Goal: Information Seeking & Learning: Understand process/instructions

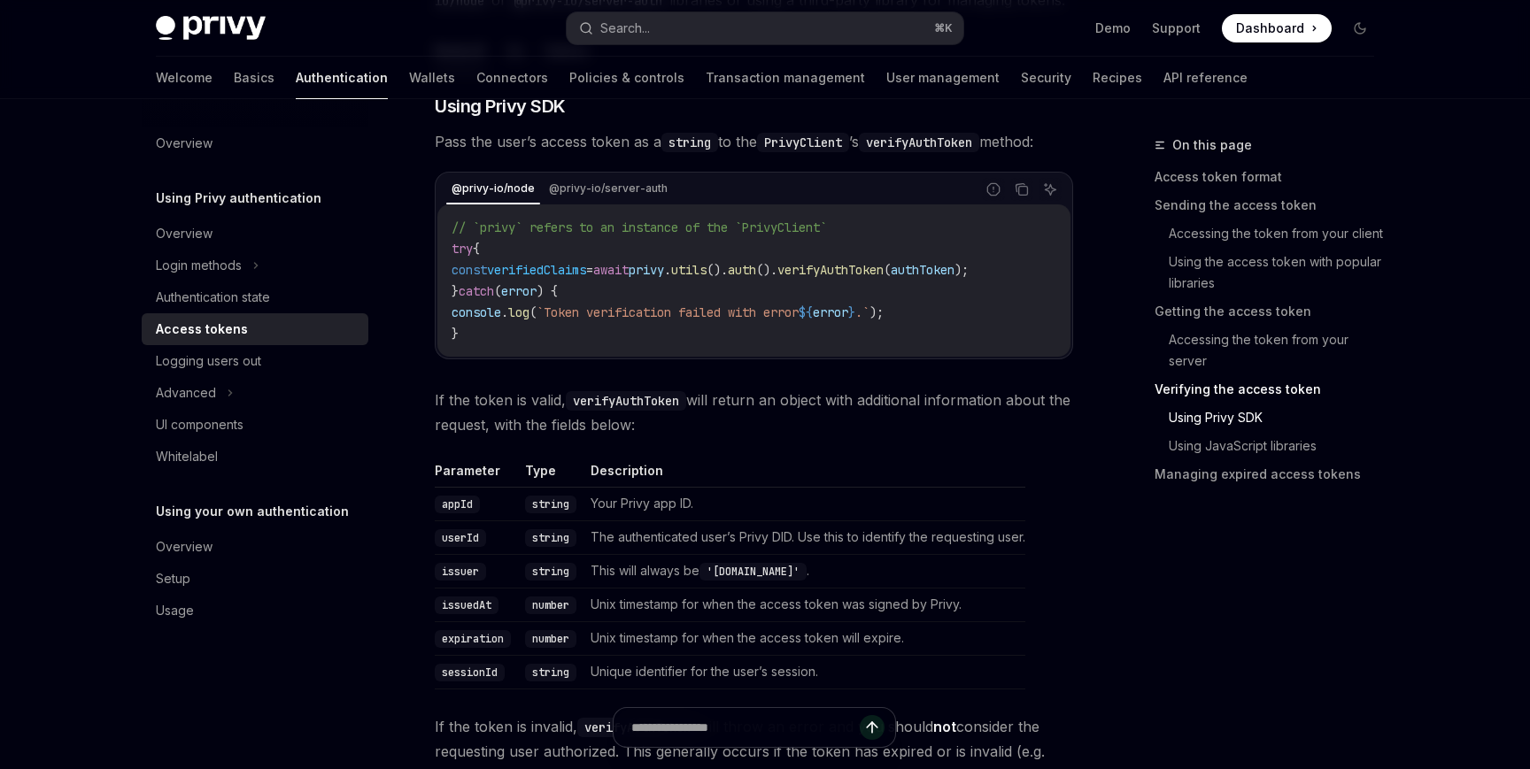
scroll to position [2738, 0]
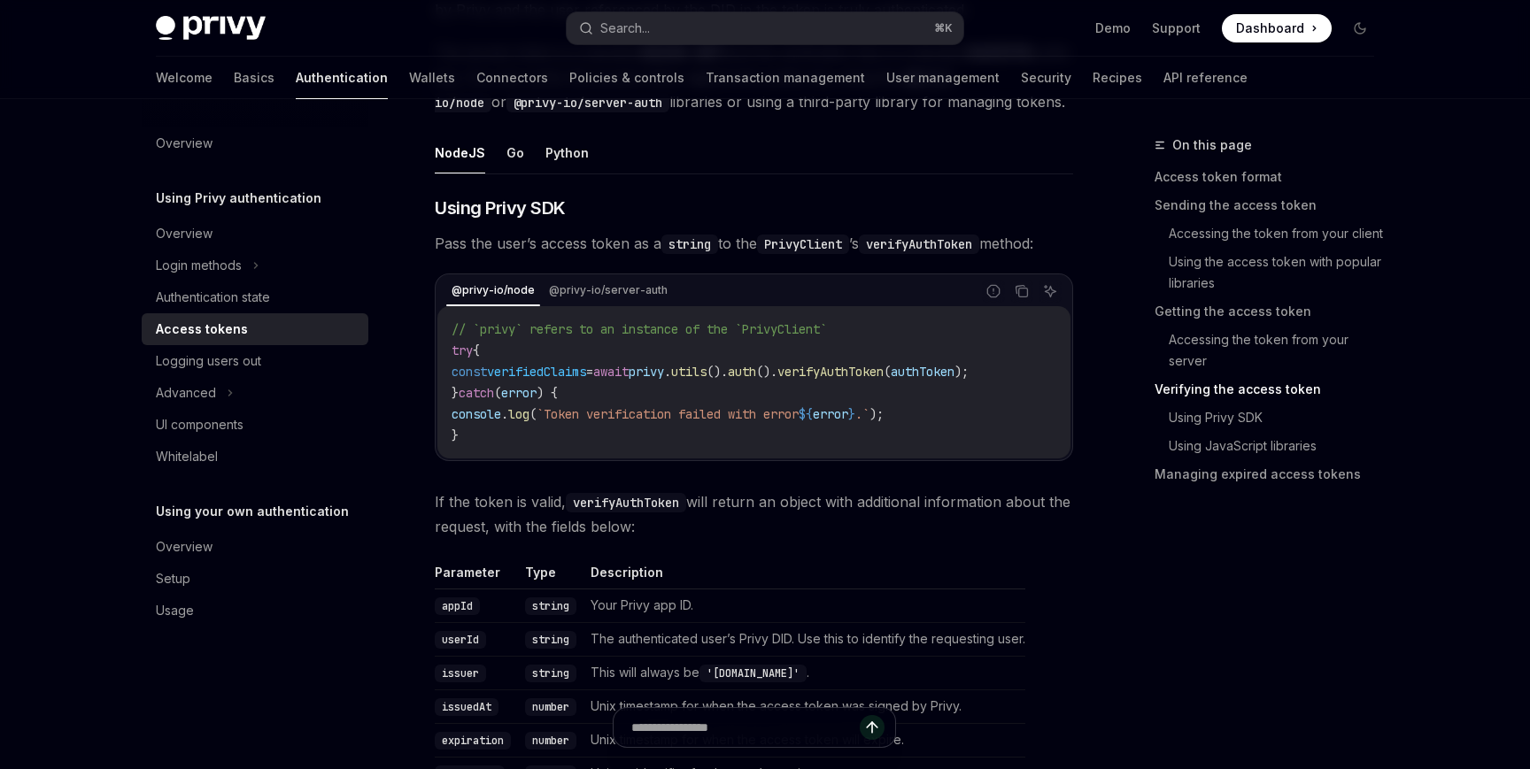
click at [586, 368] on span "verifiedClaims" at bounding box center [536, 372] width 99 height 16
copy span "verifiedClaims"
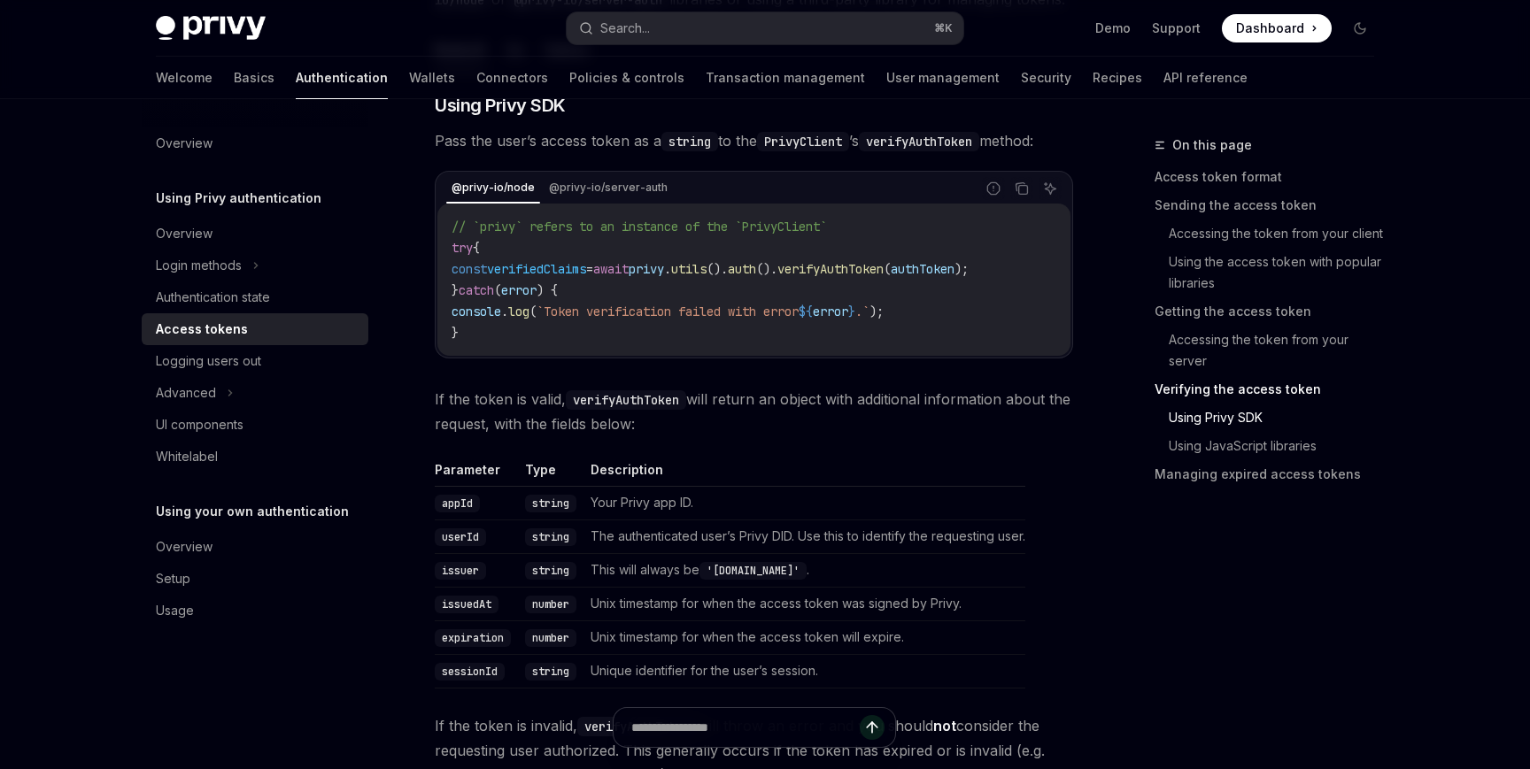
scroll to position [2803, 0]
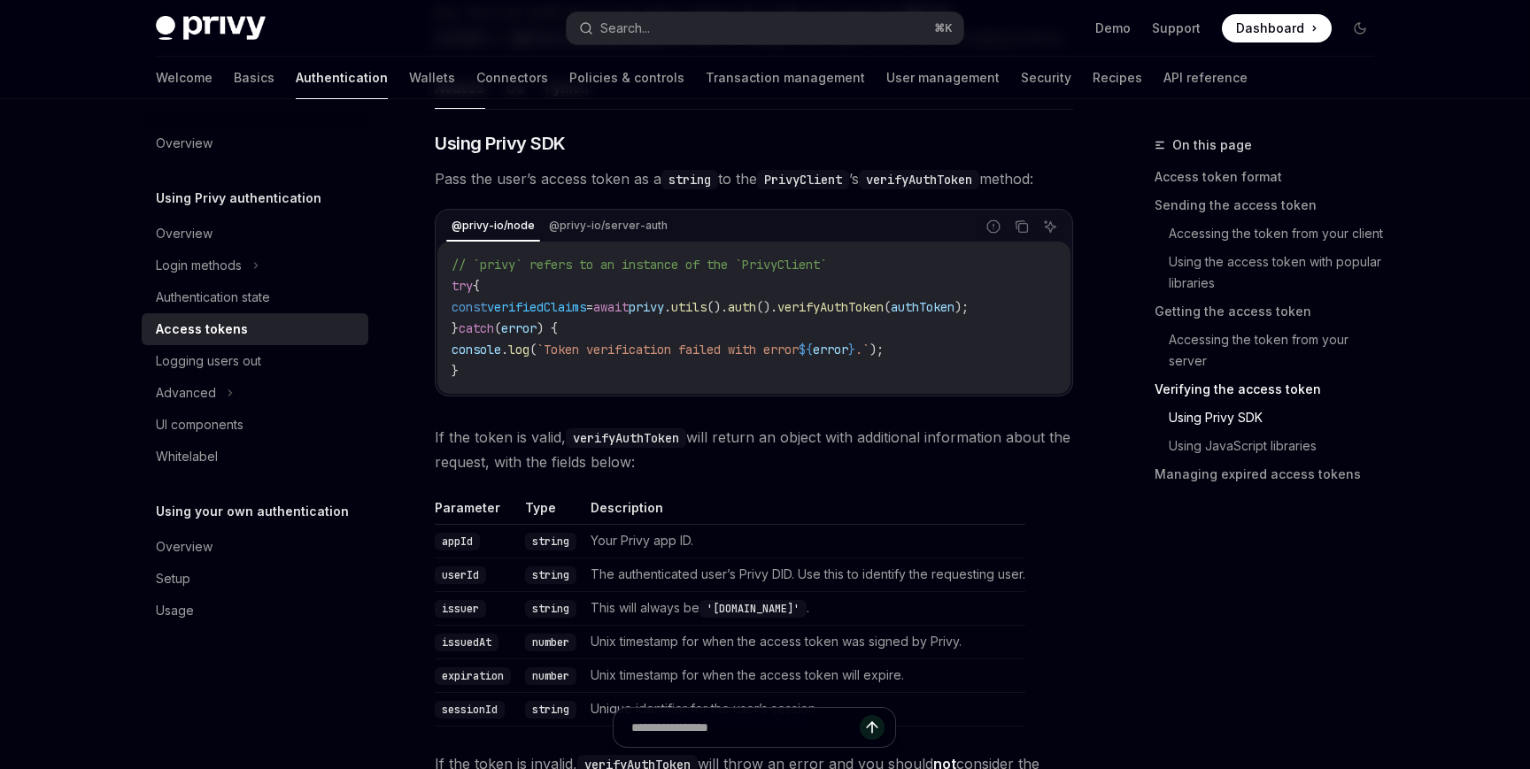
click at [848, 289] on code "// `privy` refers to an instance of the `PrivyClient` try { const verifiedClaim…" at bounding box center [754, 317] width 605 height 127
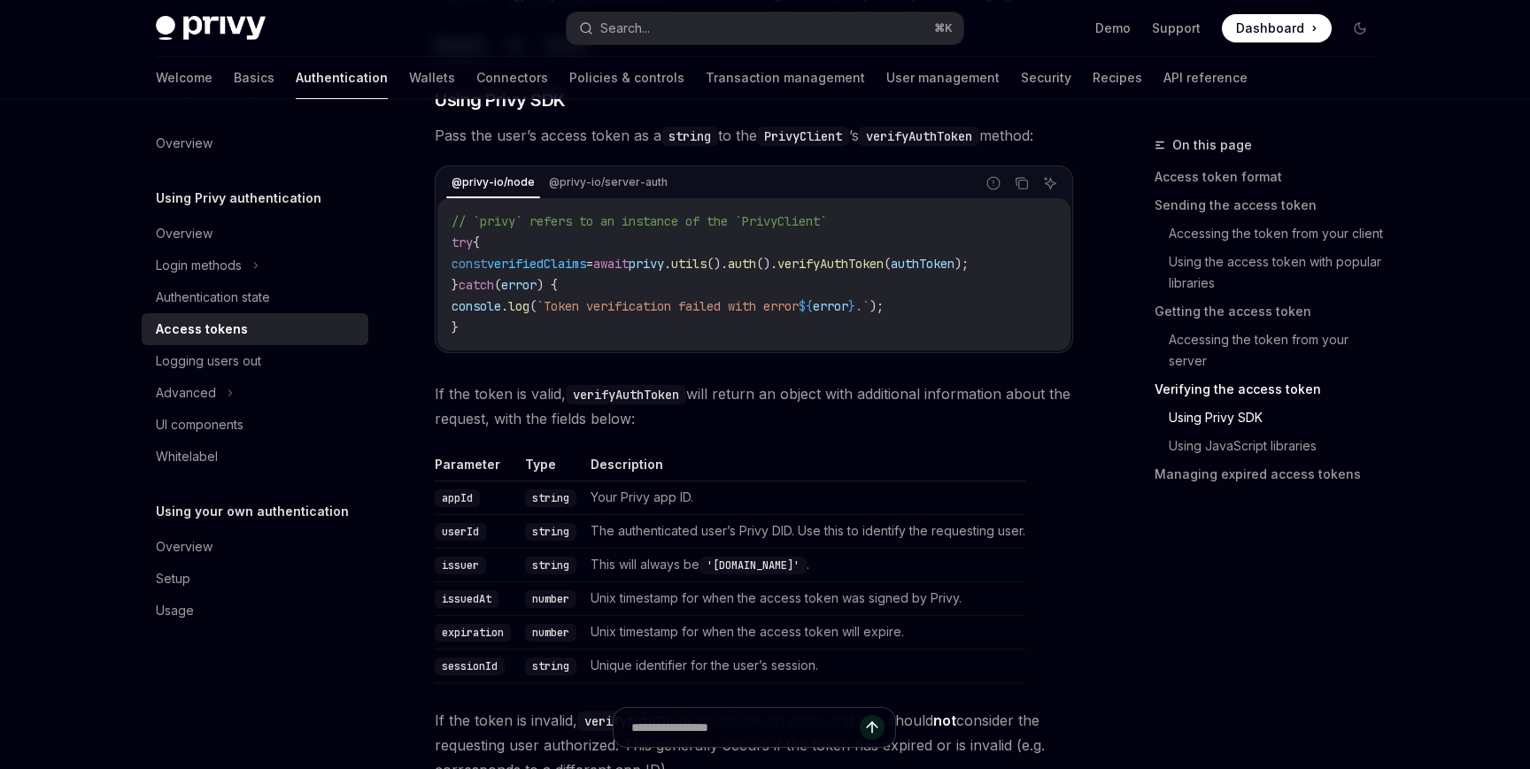
scroll to position [2830, 0]
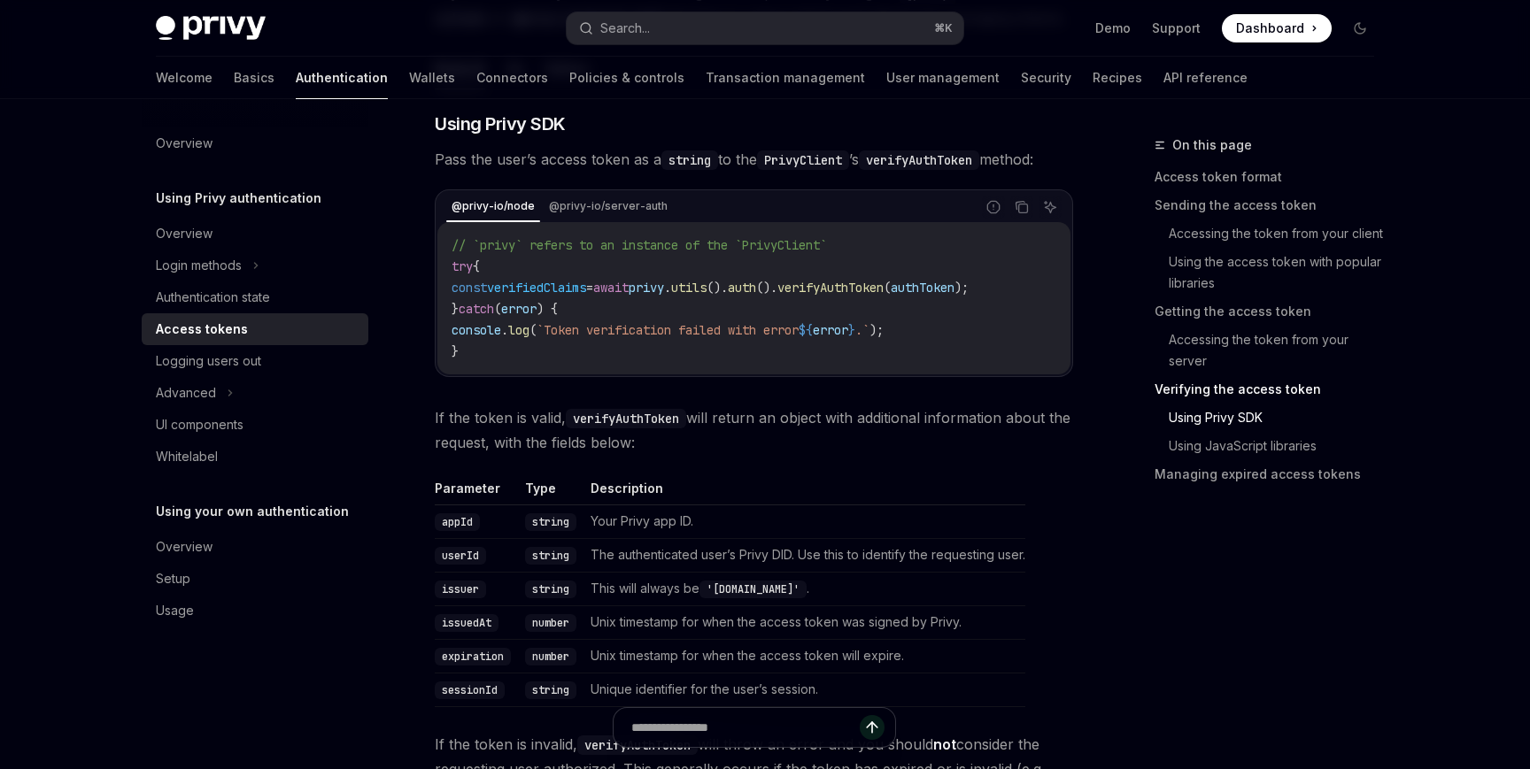
scroll to position [2826, 0]
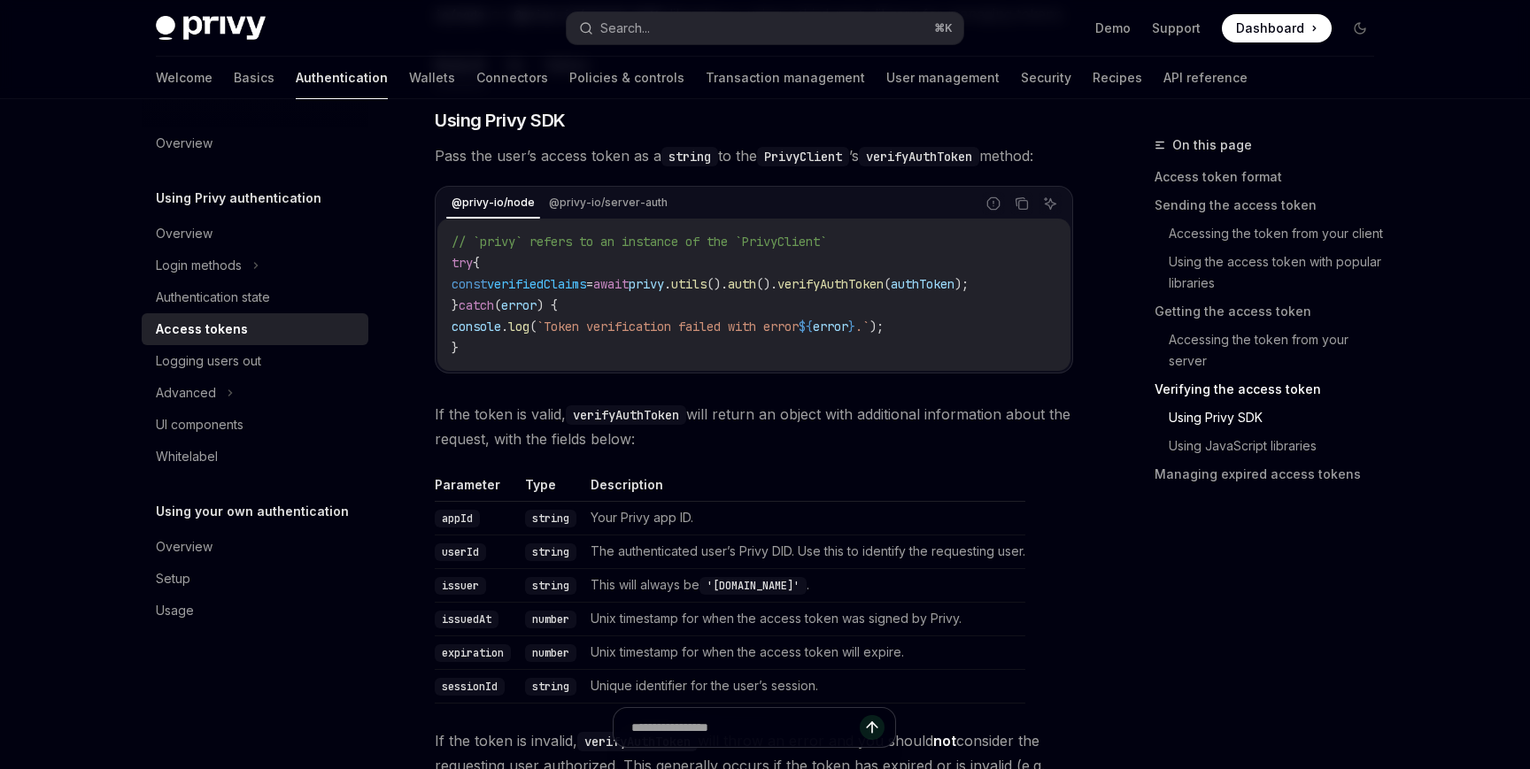
click at [617, 326] on span "`Token verification failed with error" at bounding box center [668, 327] width 262 height 16
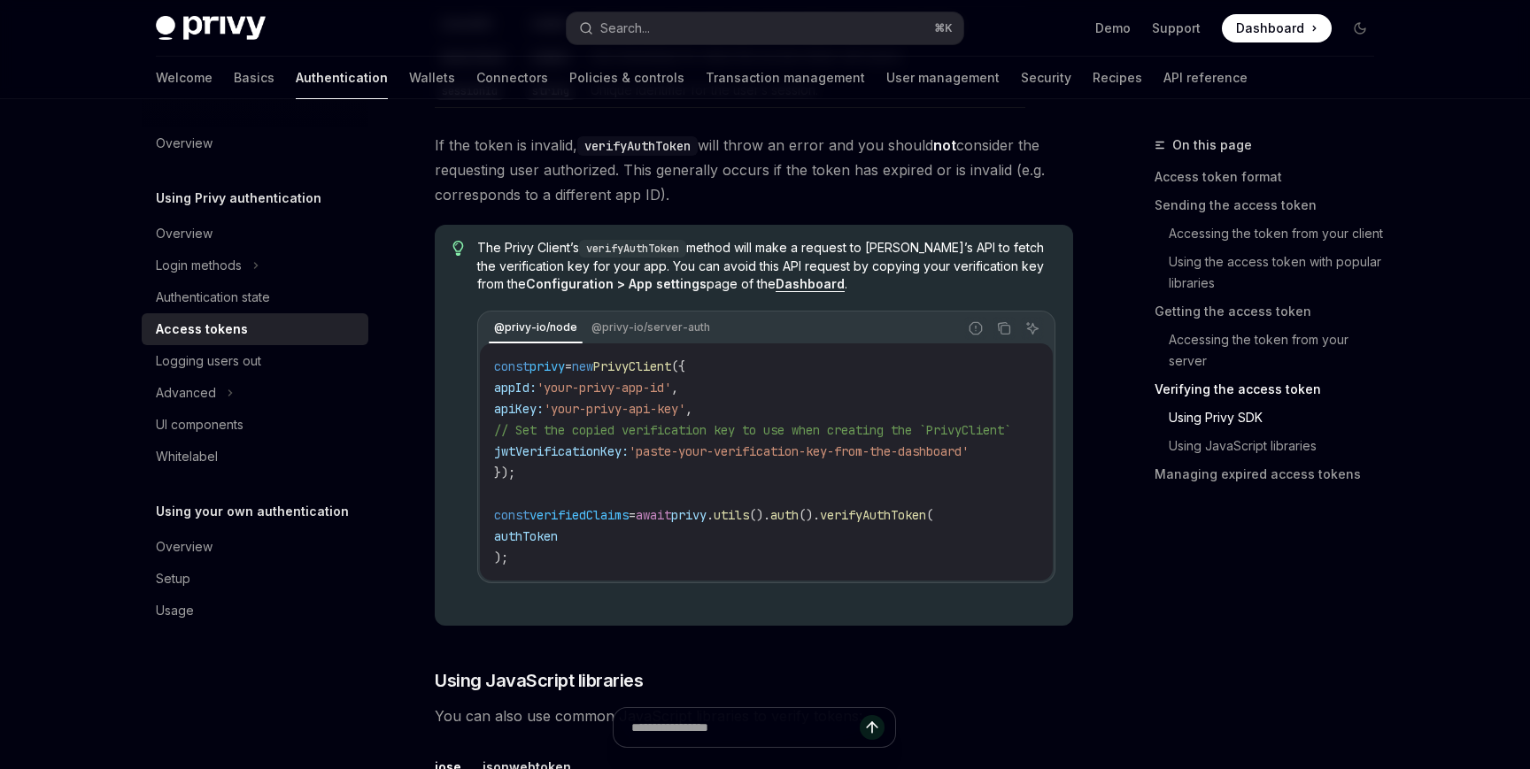
scroll to position [3393, 0]
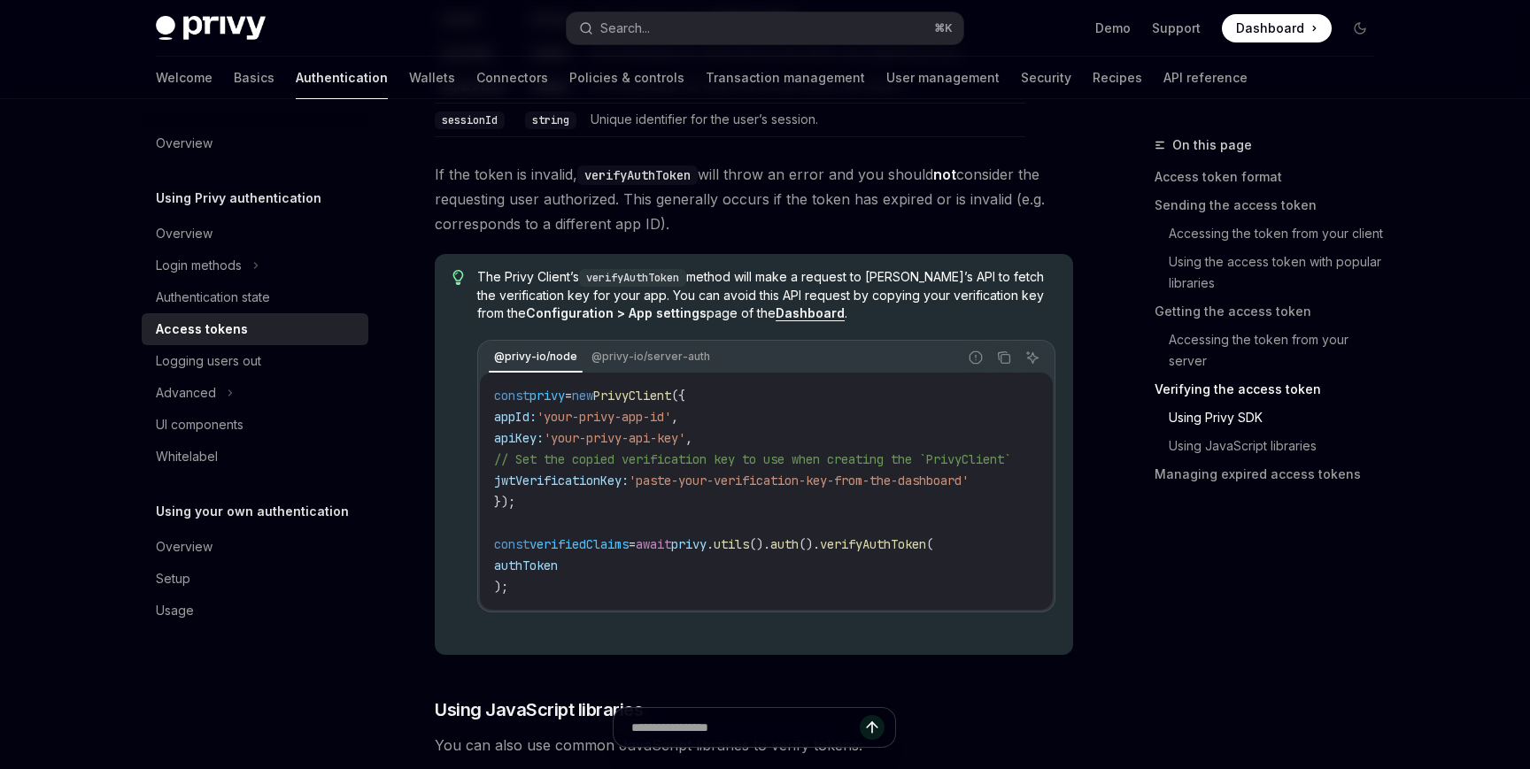
click at [981, 213] on span "If the token is invalid, verifyAuthToken will throw an error and you should not…" at bounding box center [754, 199] width 638 height 74
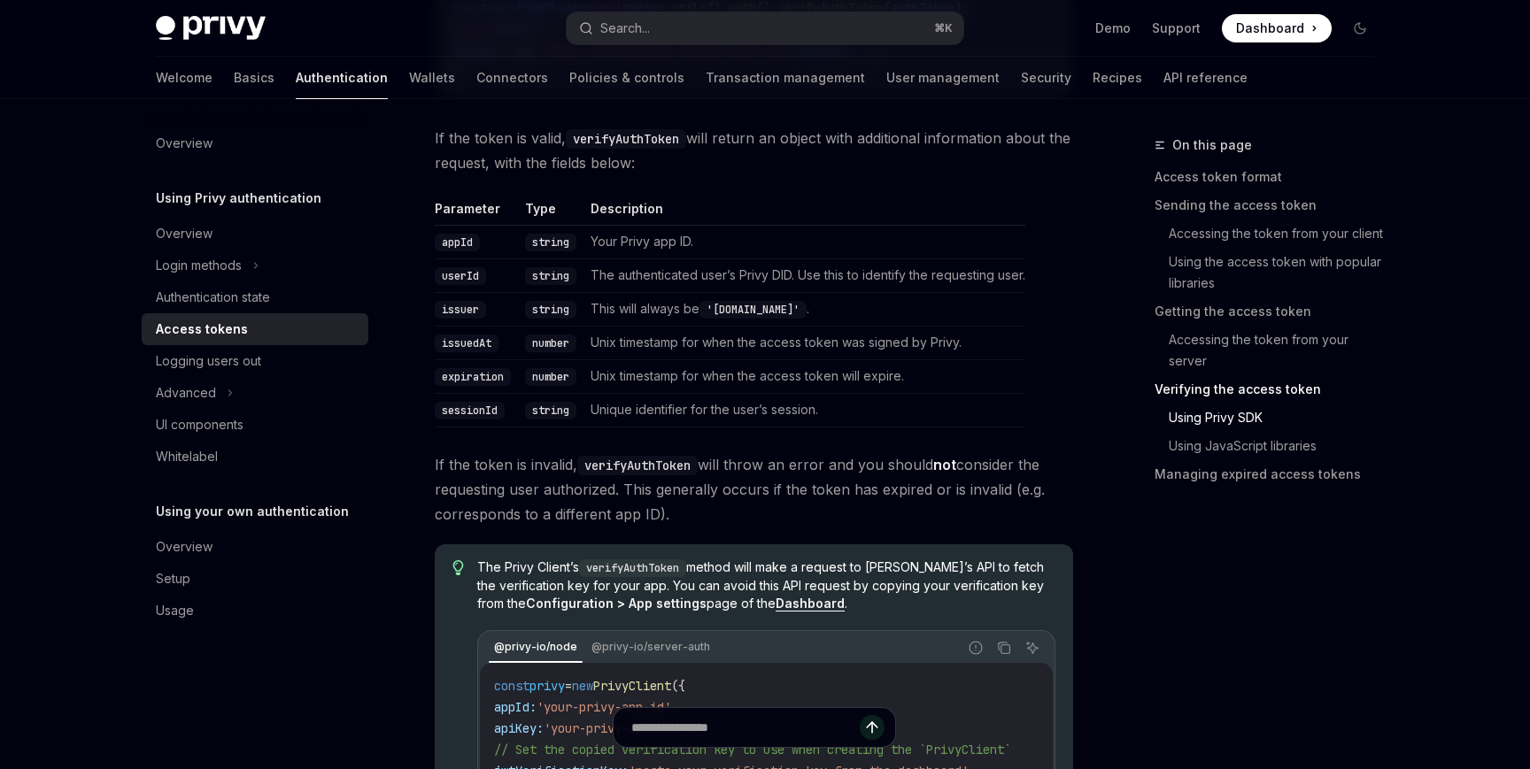
scroll to position [3100, 0]
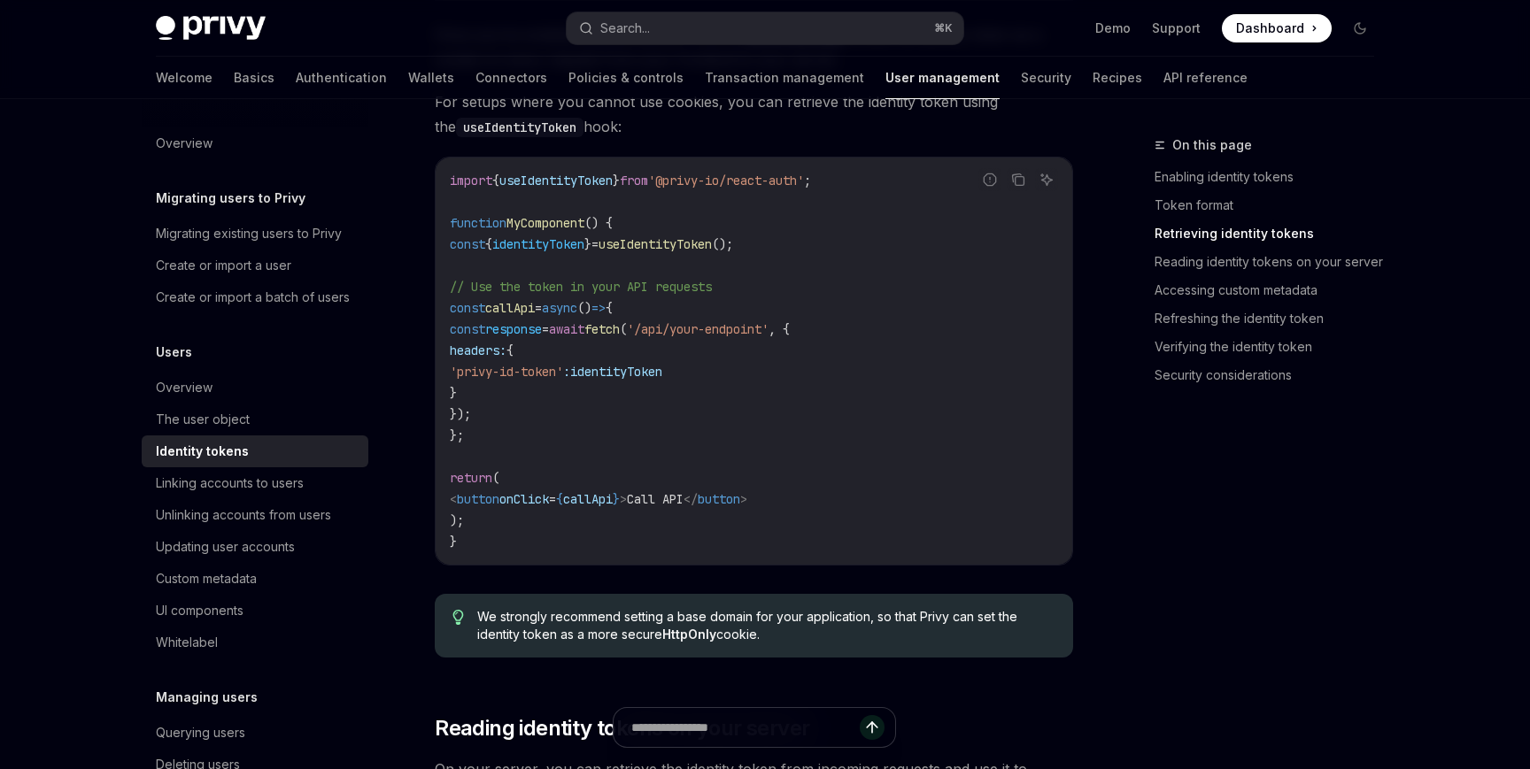
scroll to position [1733, 0]
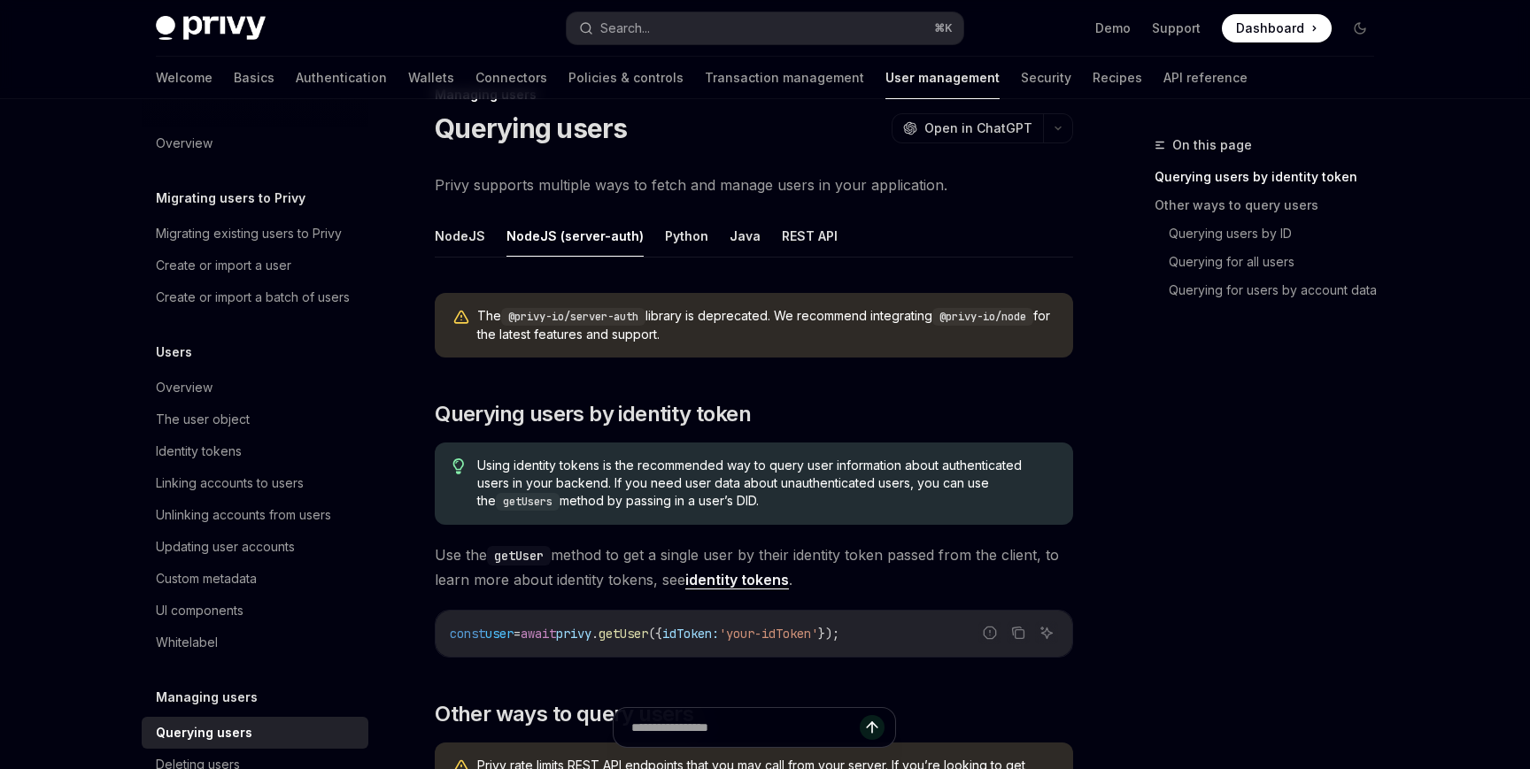
scroll to position [67, 0]
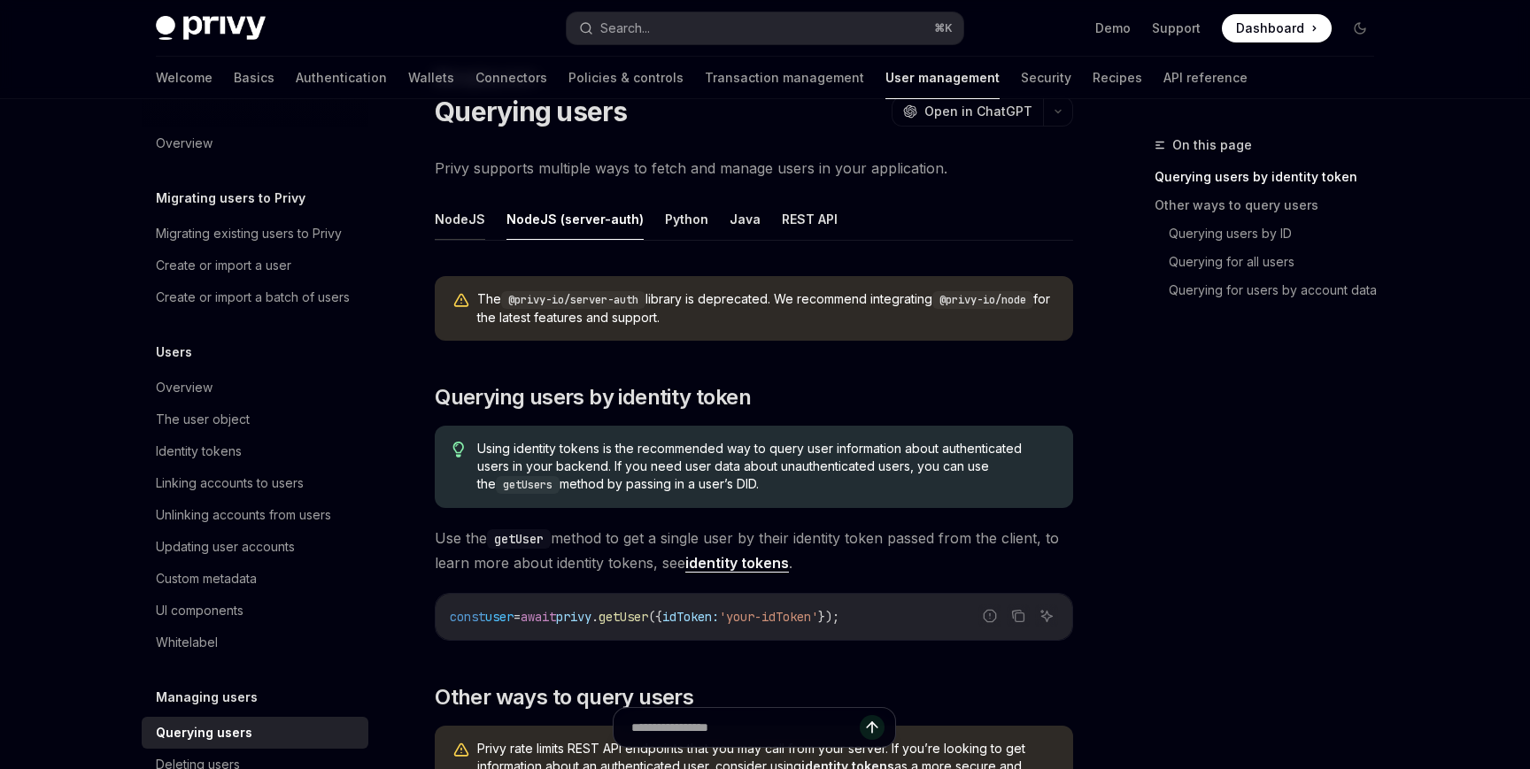
click at [455, 217] on button "NodeJS" at bounding box center [460, 219] width 50 height 42
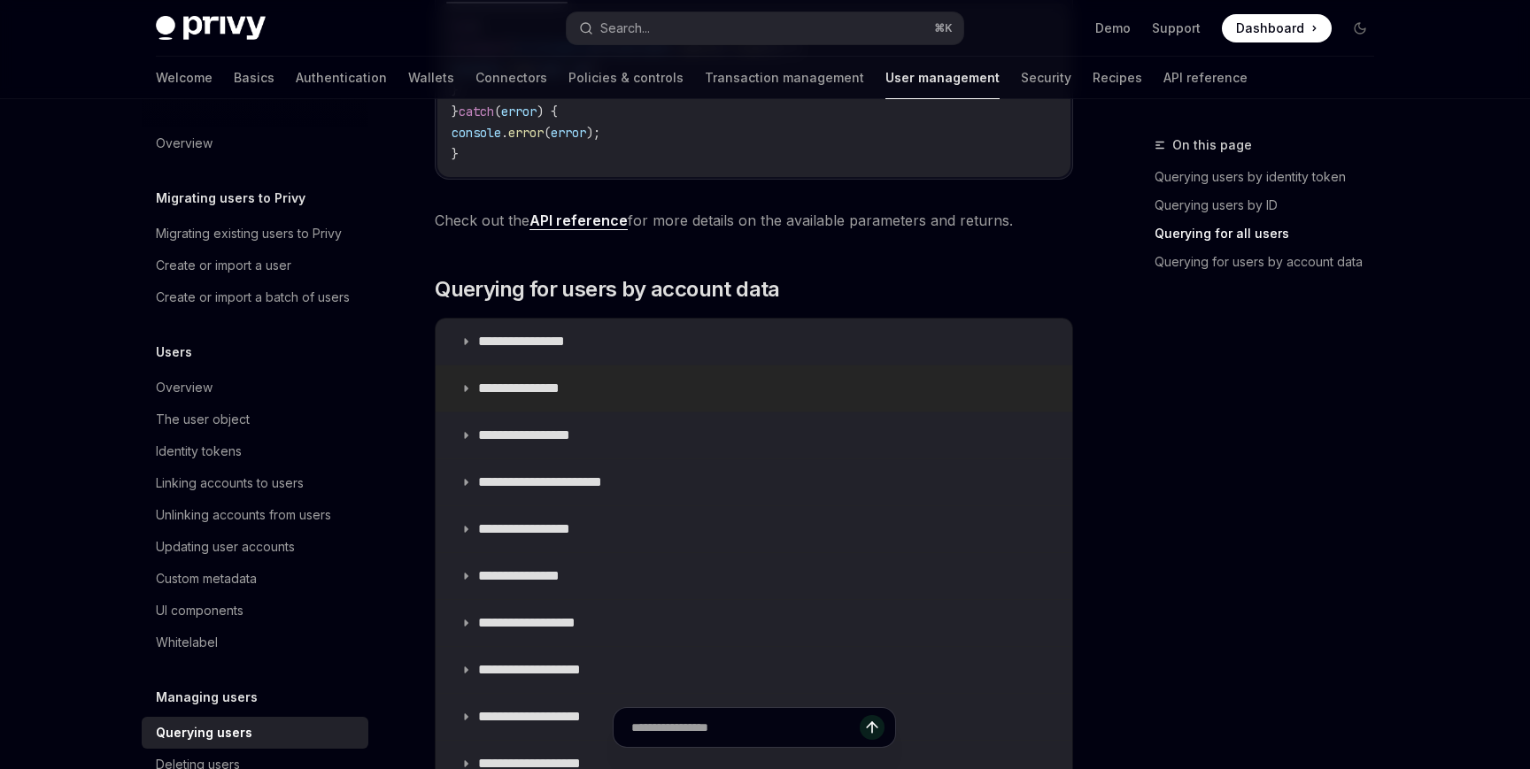
scroll to position [1071, 0]
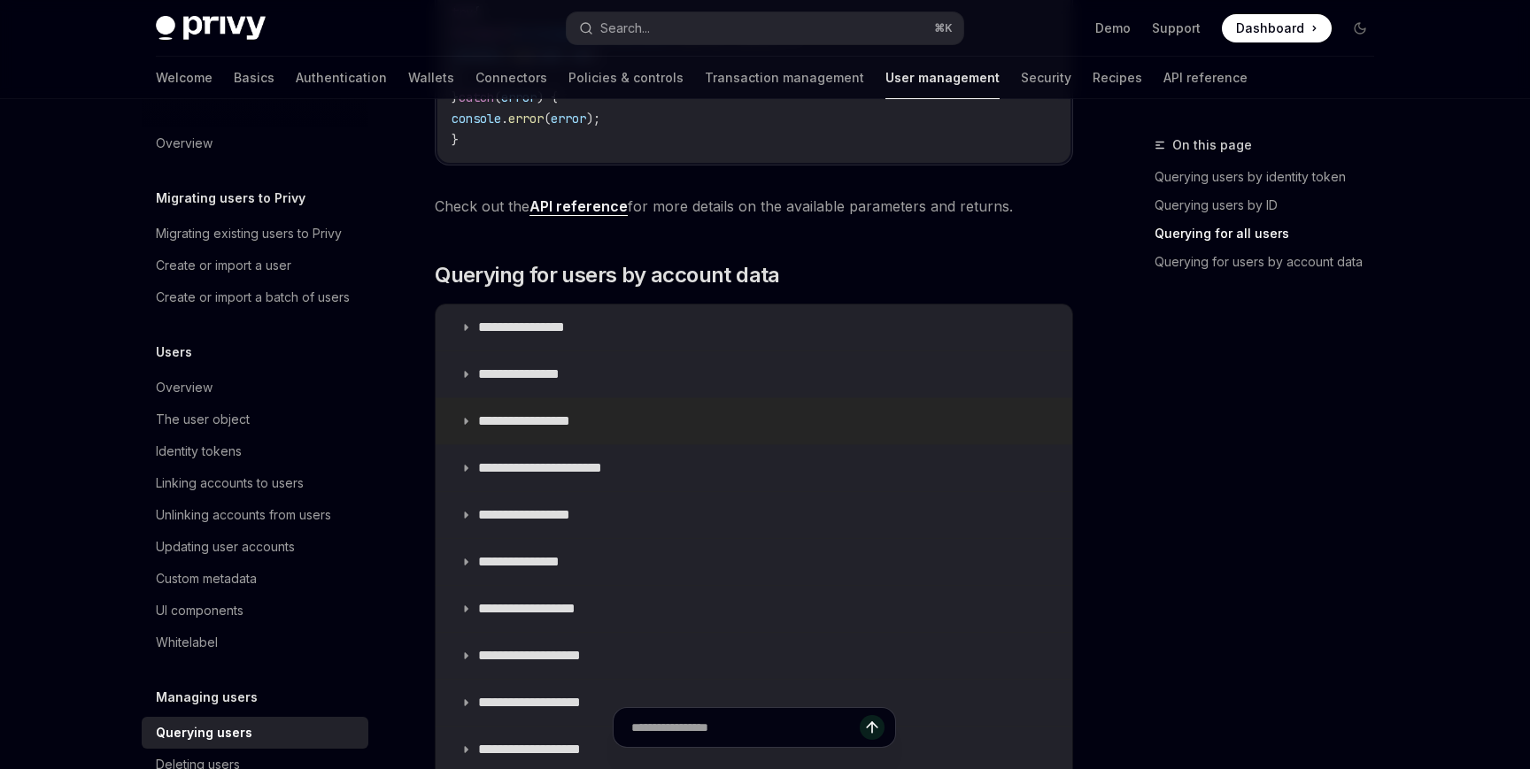
click at [692, 436] on summary "**********" at bounding box center [754, 421] width 637 height 46
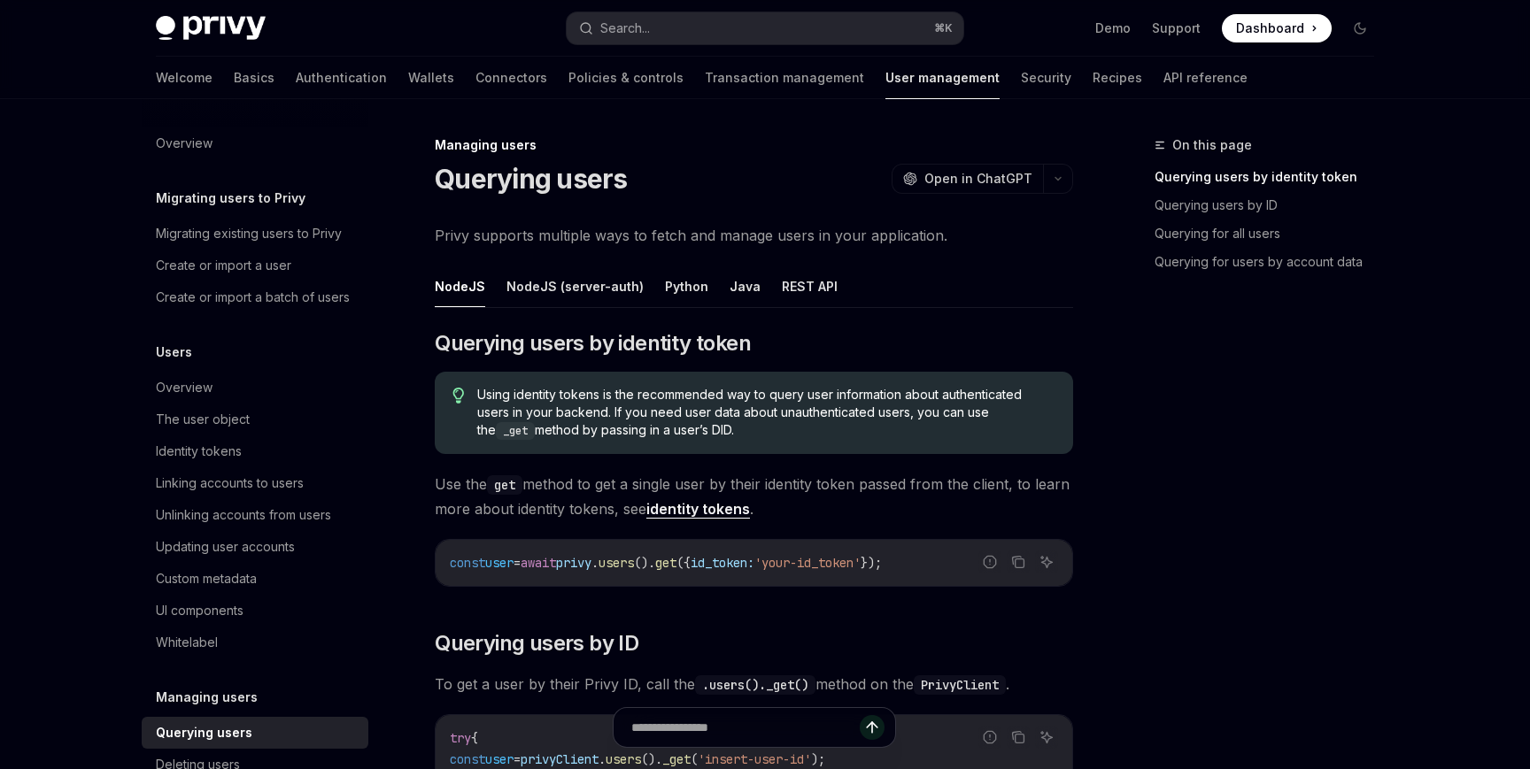
click at [784, 180] on div "Querying users OpenAI Open in ChatGPT" at bounding box center [754, 179] width 638 height 32
click at [574, 287] on button "NodeJS (server-auth)" at bounding box center [574, 287] width 137 height 42
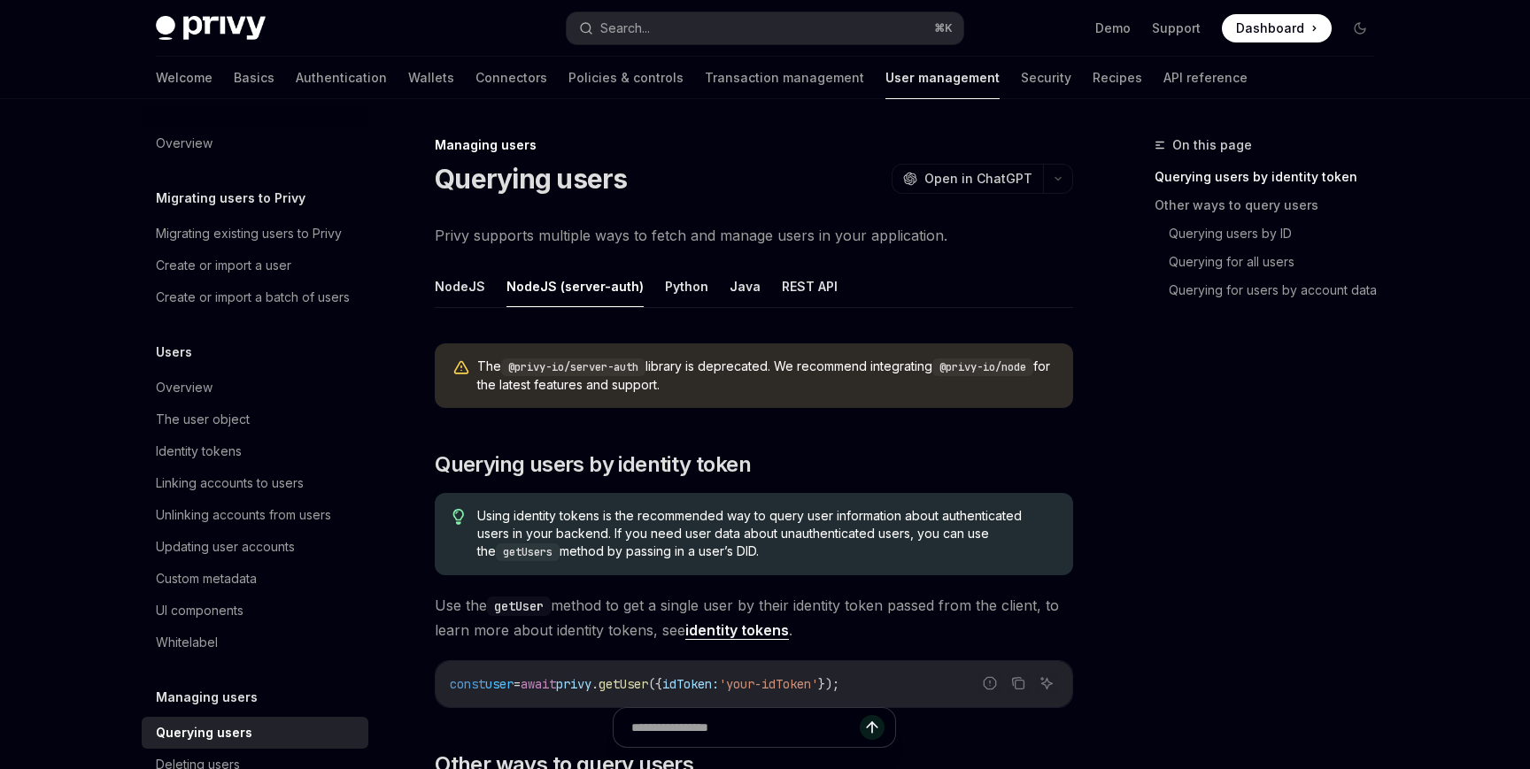
scroll to position [28, 0]
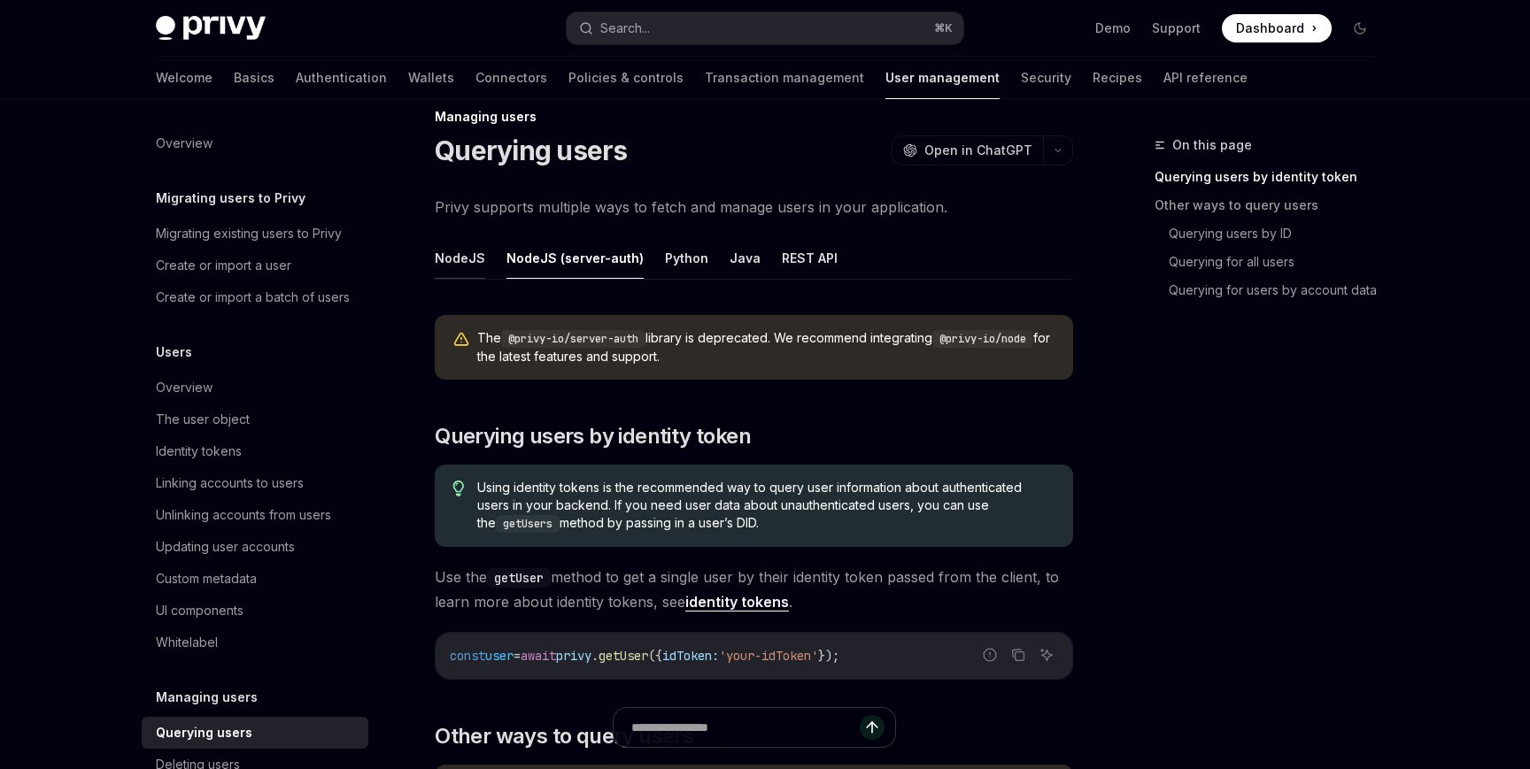
click at [444, 257] on button "NodeJS" at bounding box center [460, 258] width 50 height 42
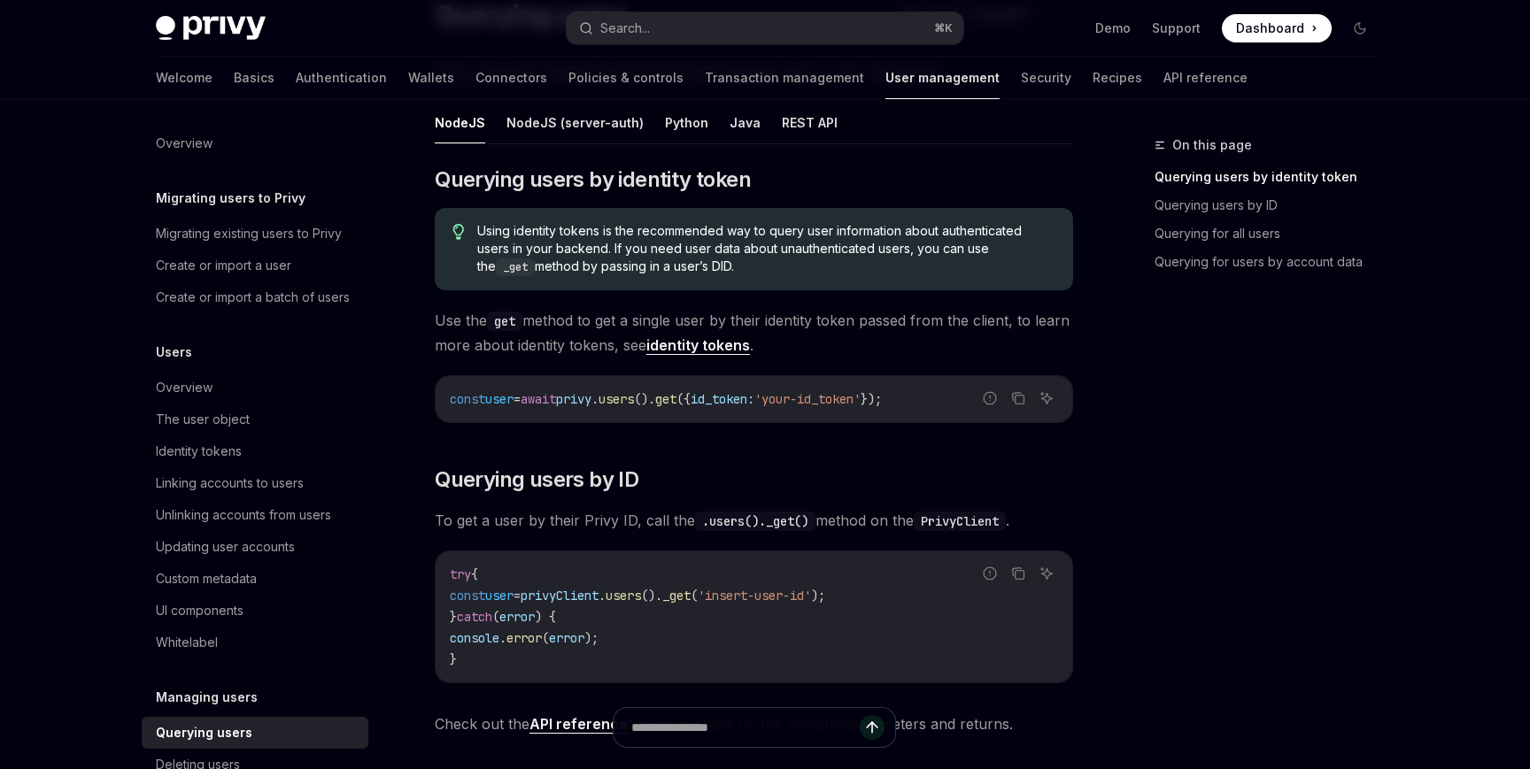
scroll to position [163, 0]
click at [749, 275] on span "Using identity tokens is the recommended way to query user information about au…" at bounding box center [766, 250] width 578 height 54
click at [1051, 264] on span "Using identity tokens is the recommended way to query user information about au…" at bounding box center [766, 250] width 578 height 54
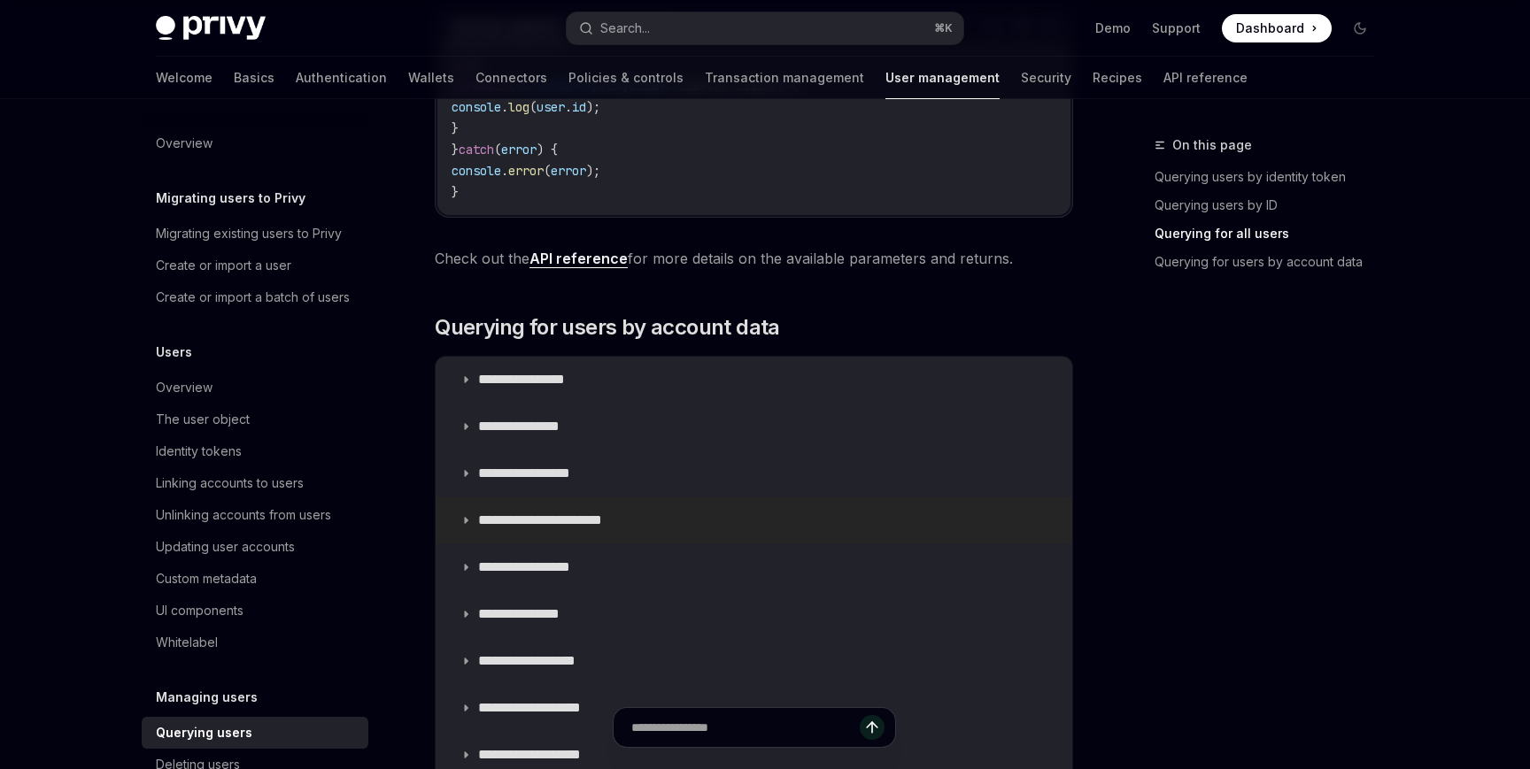
scroll to position [1048, 0]
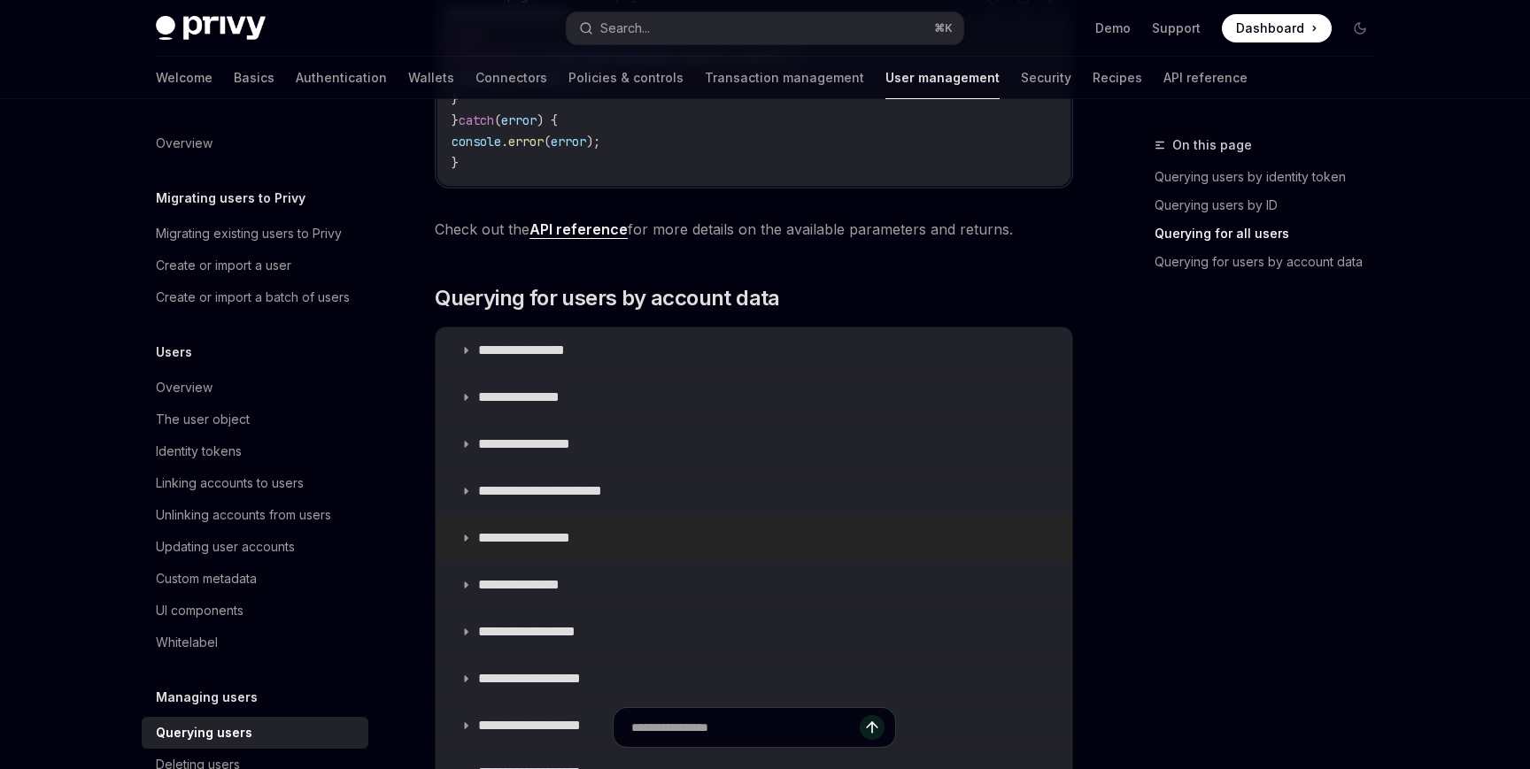
click at [1008, 553] on summary "**********" at bounding box center [754, 538] width 637 height 46
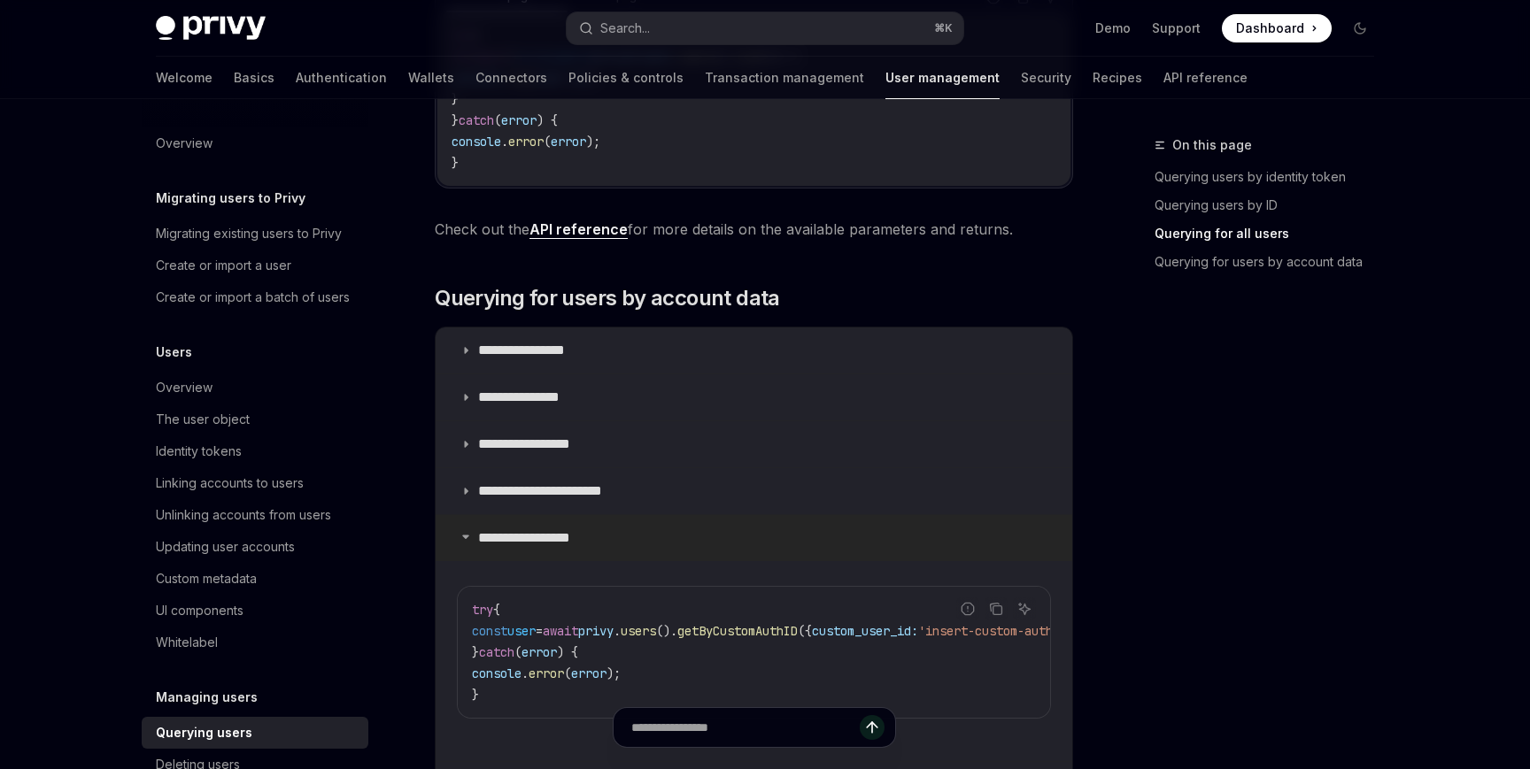
click at [1008, 553] on summary "**********" at bounding box center [754, 538] width 637 height 46
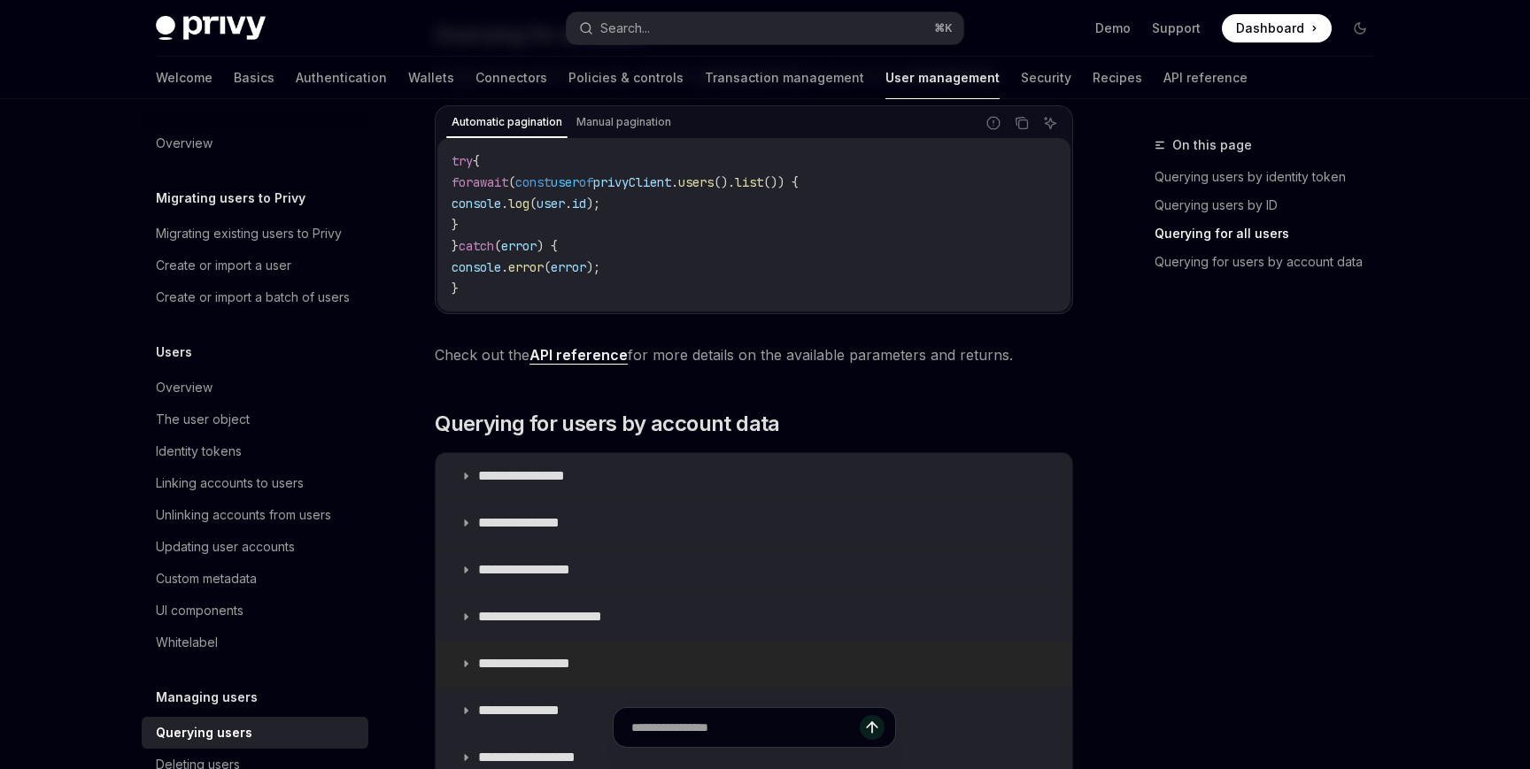
scroll to position [921, 0]
click at [1002, 490] on summary "**********" at bounding box center [754, 478] width 637 height 46
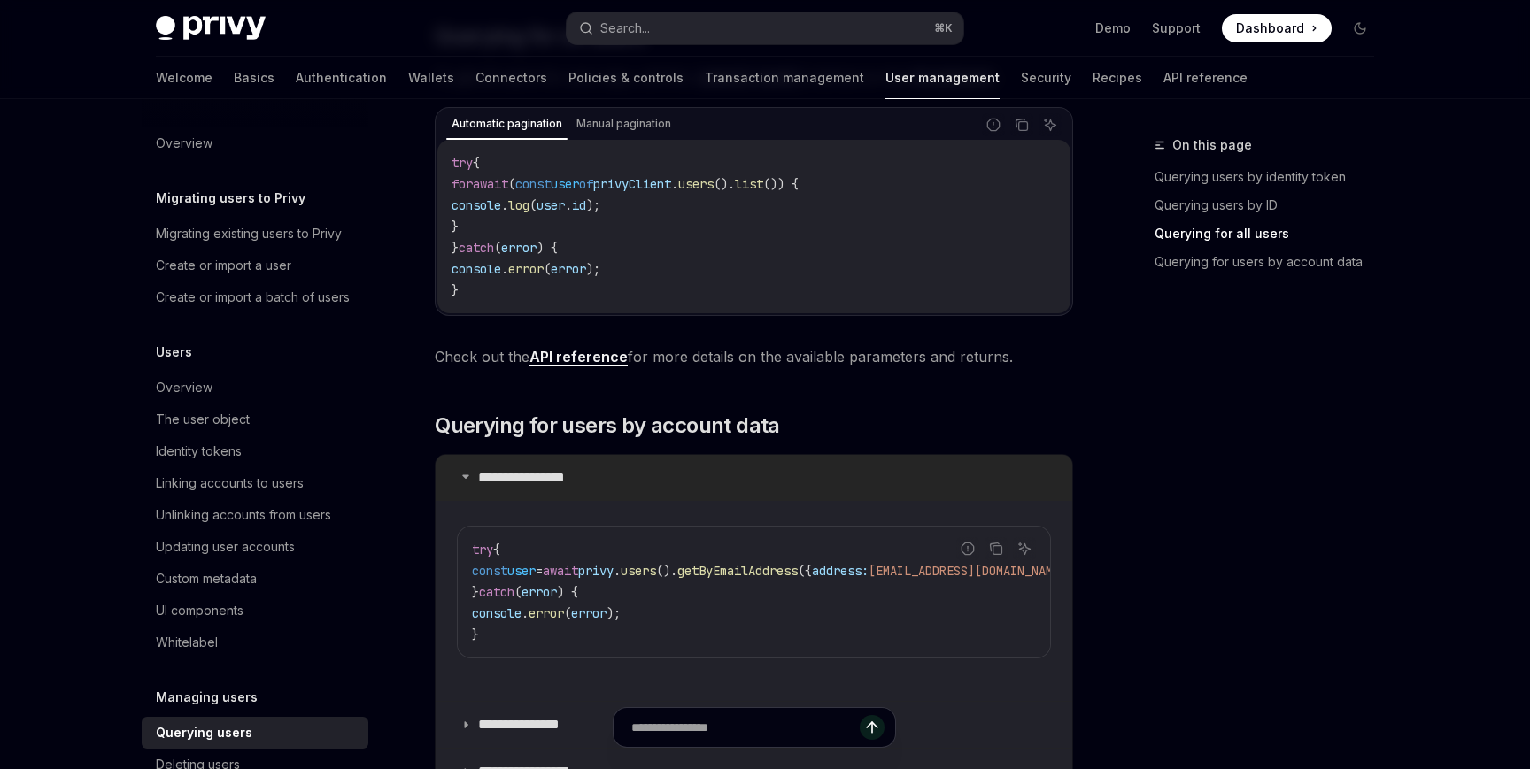
click at [1002, 490] on summary "**********" at bounding box center [754, 478] width 637 height 46
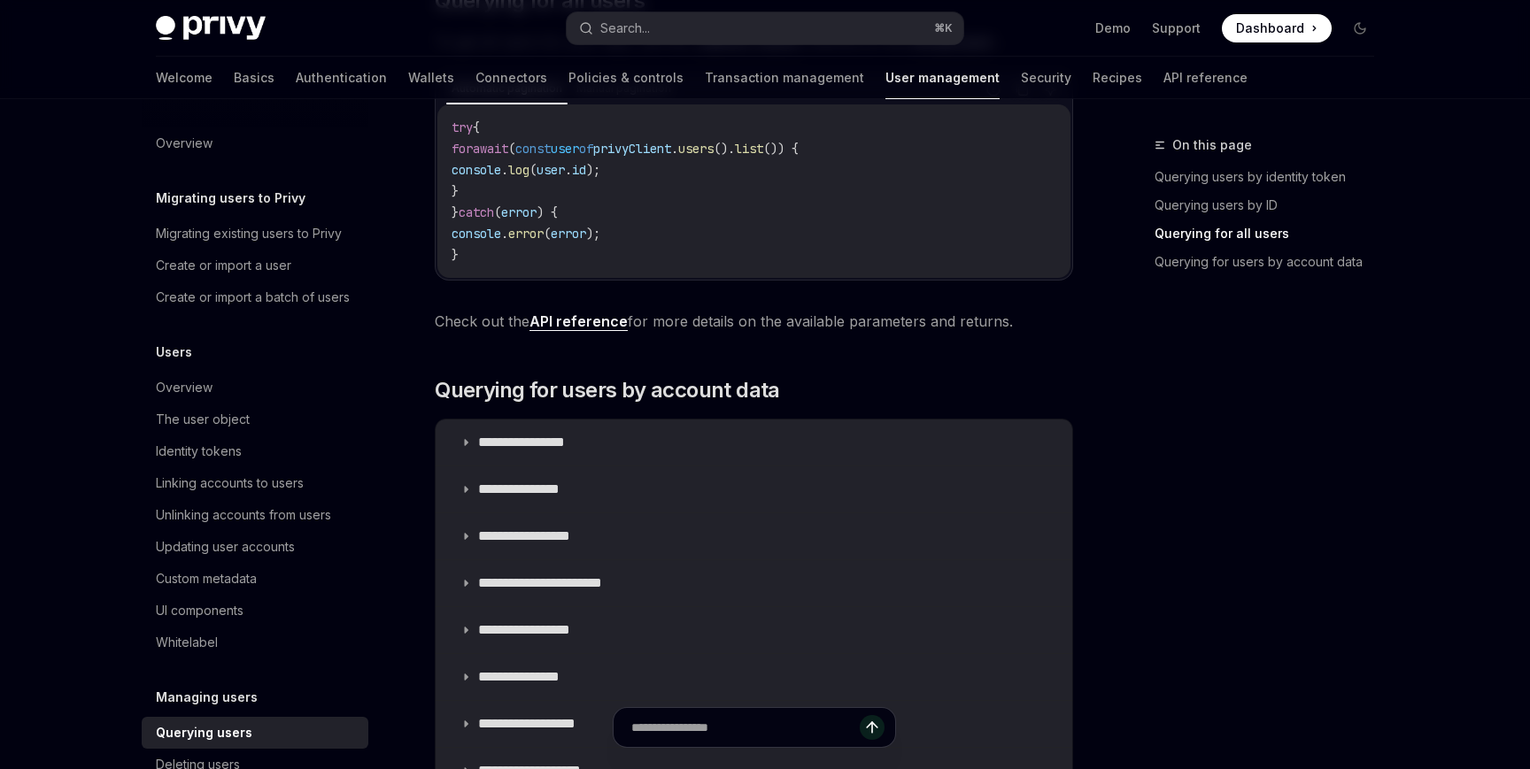
scroll to position [957, 0]
click at [894, 439] on summary "**********" at bounding box center [754, 442] width 637 height 46
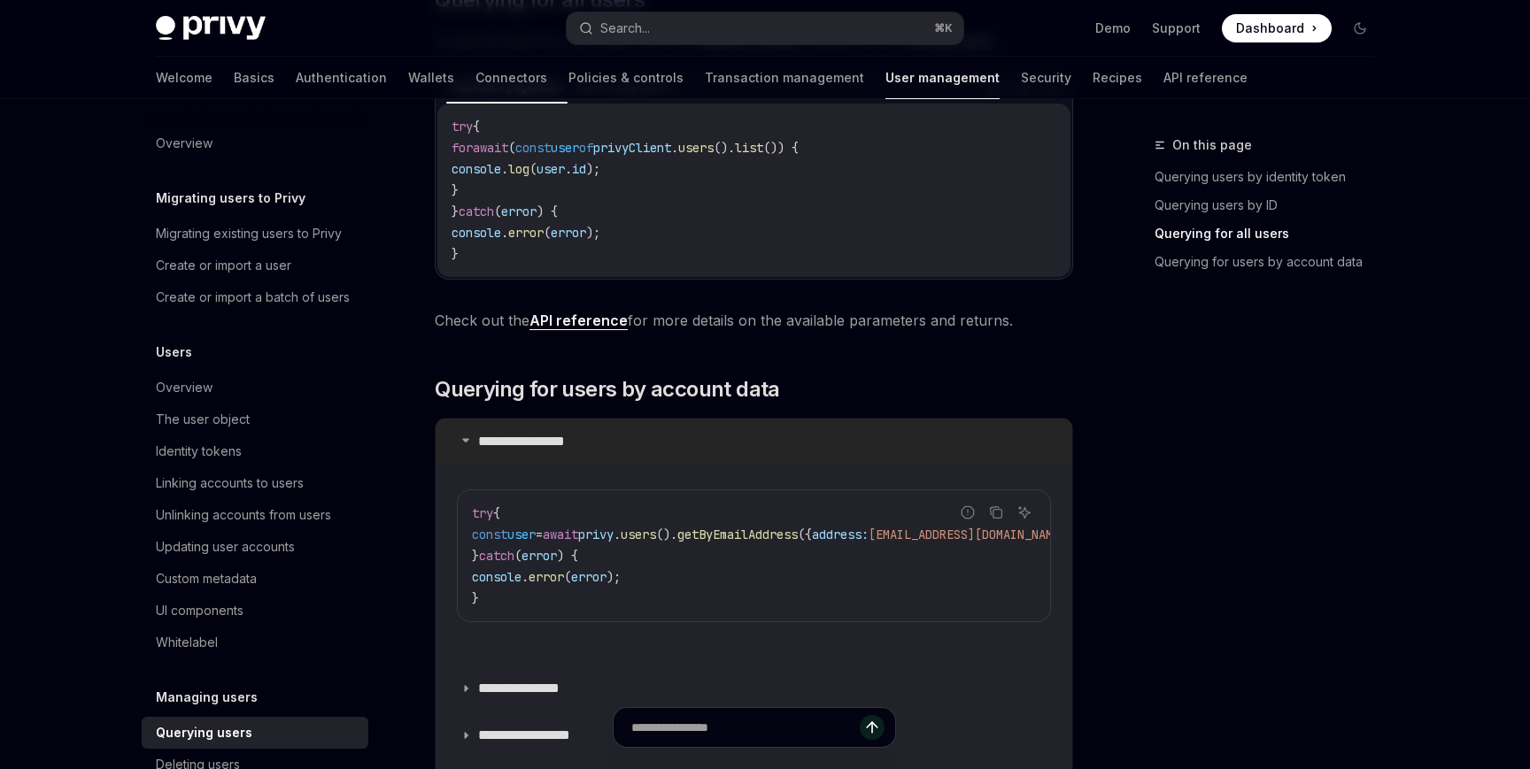
click at [894, 439] on summary "**********" at bounding box center [754, 442] width 637 height 46
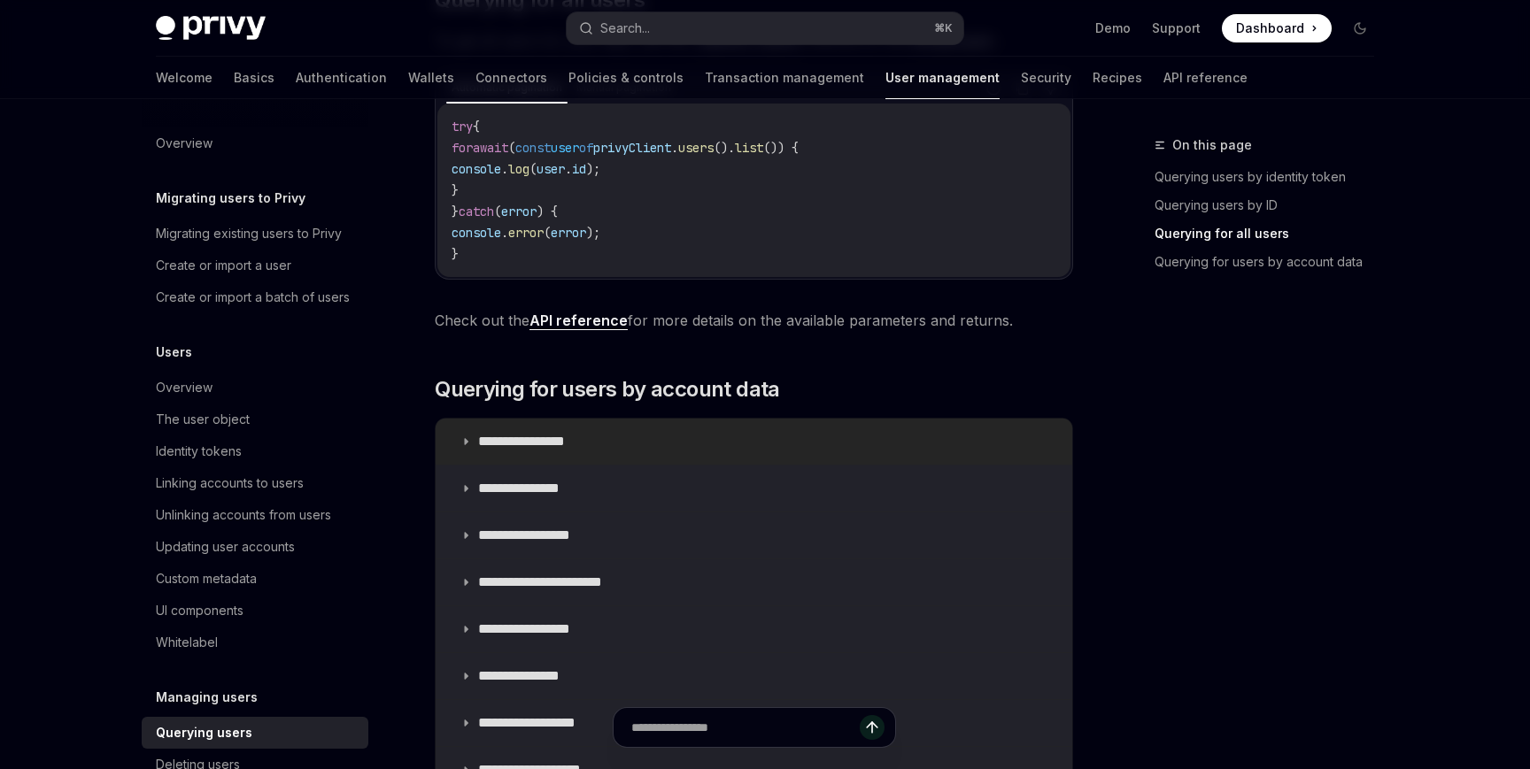
click at [894, 439] on summary "**********" at bounding box center [754, 442] width 637 height 46
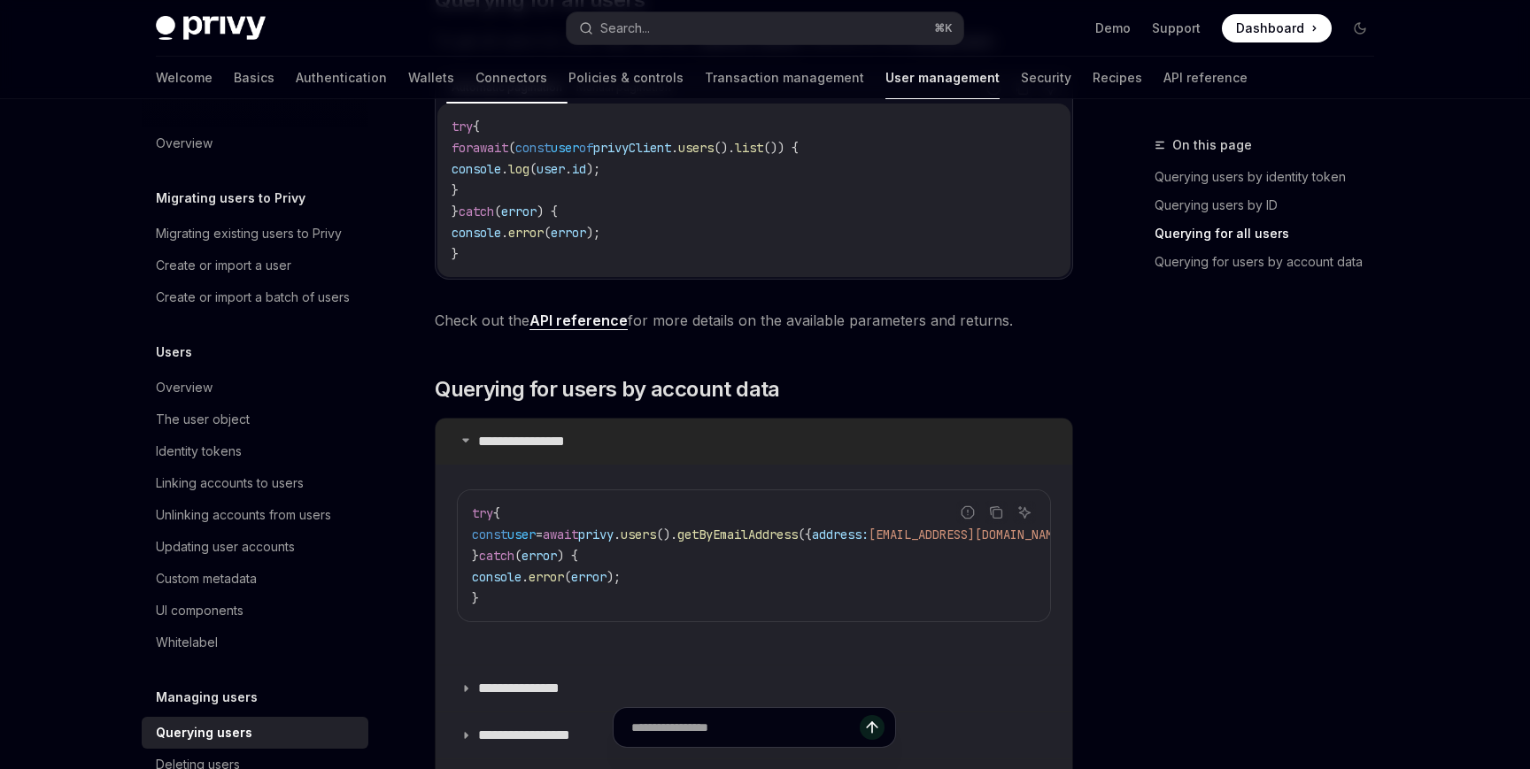
click at [894, 439] on summary "**********" at bounding box center [754, 442] width 637 height 46
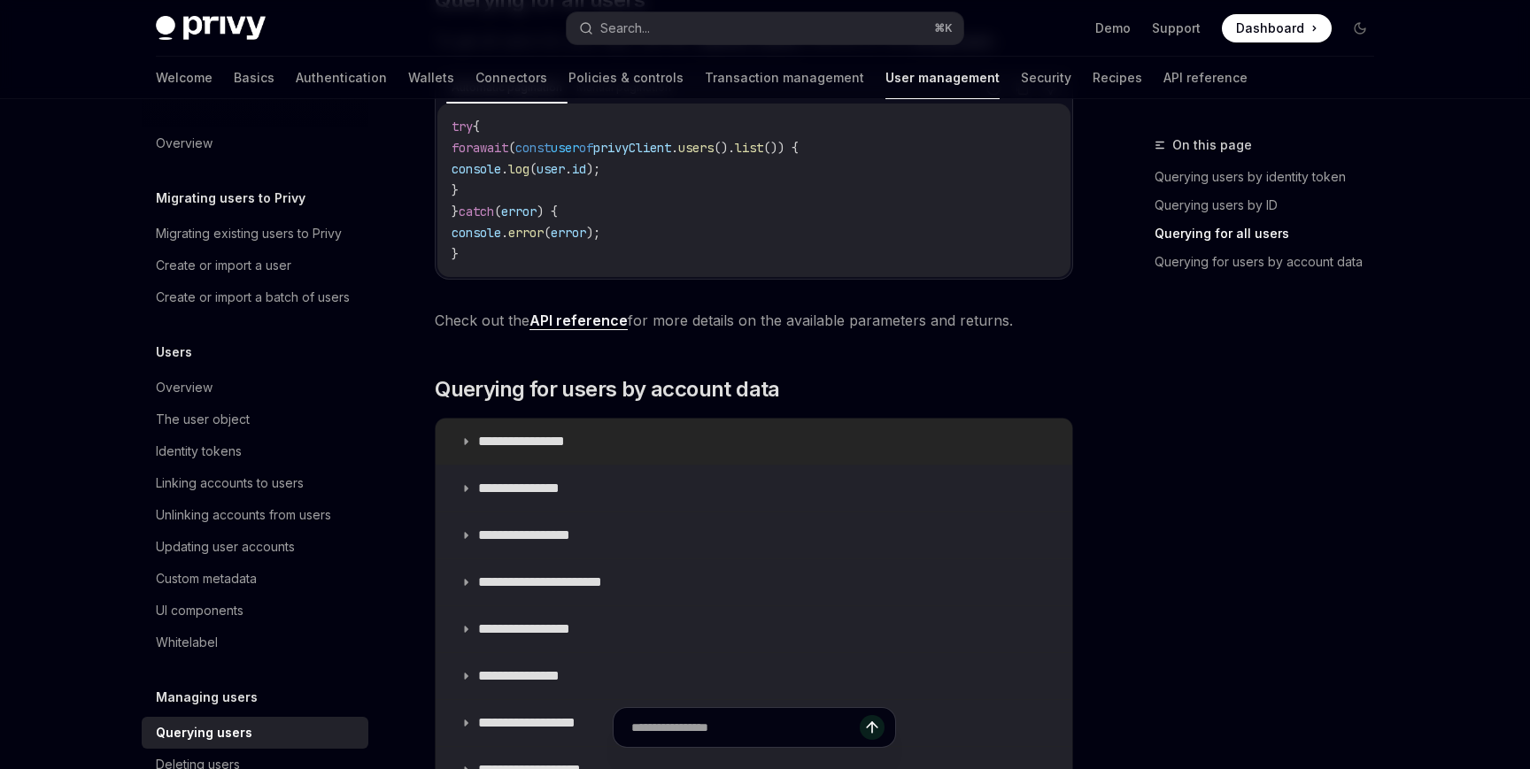
click at [894, 439] on summary "**********" at bounding box center [754, 442] width 637 height 46
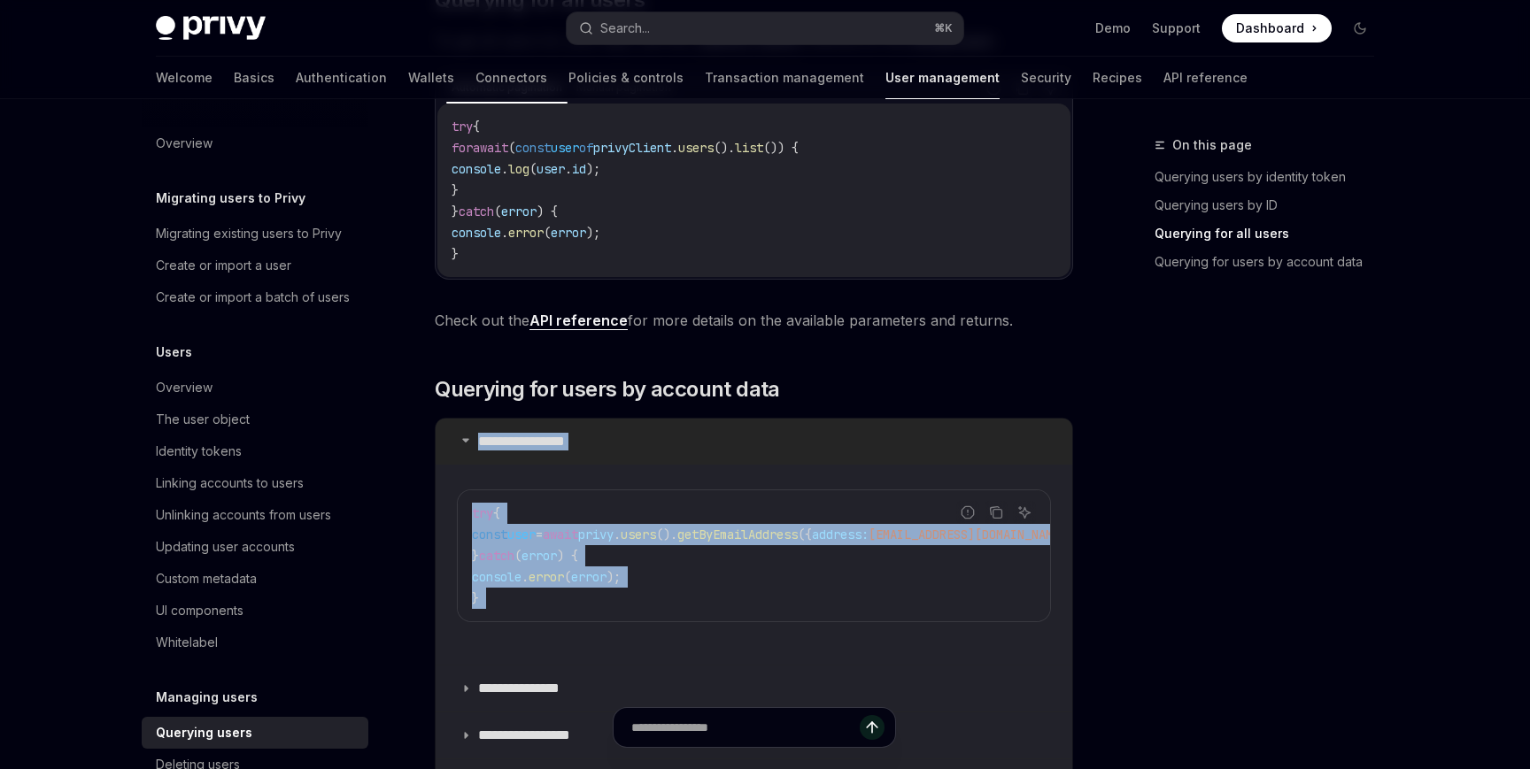
click at [894, 439] on summary "**********" at bounding box center [754, 442] width 637 height 46
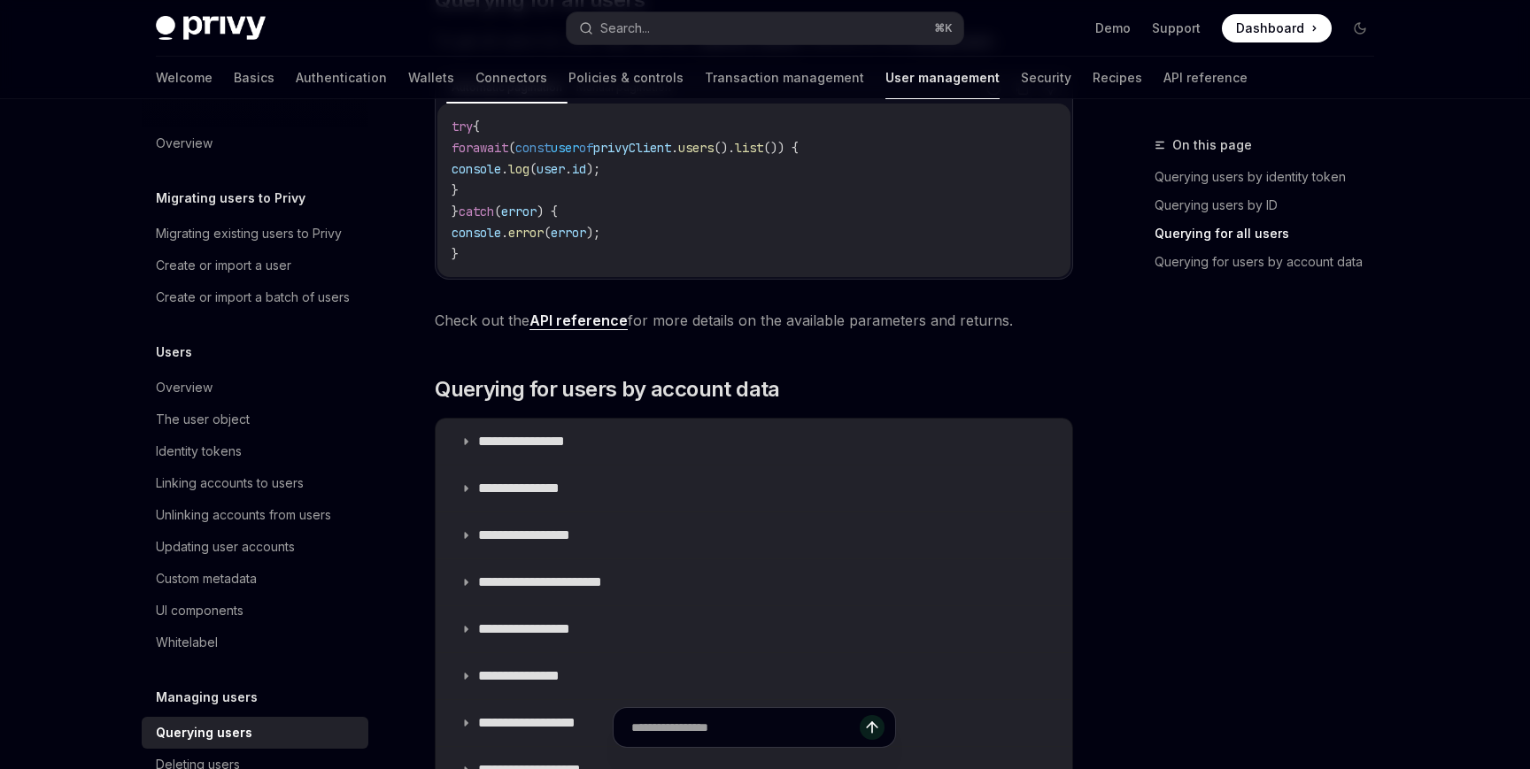
click at [916, 373] on div "​ Querying users by identity token Using identity tokens is the recommended way…" at bounding box center [754, 182] width 638 height 1620
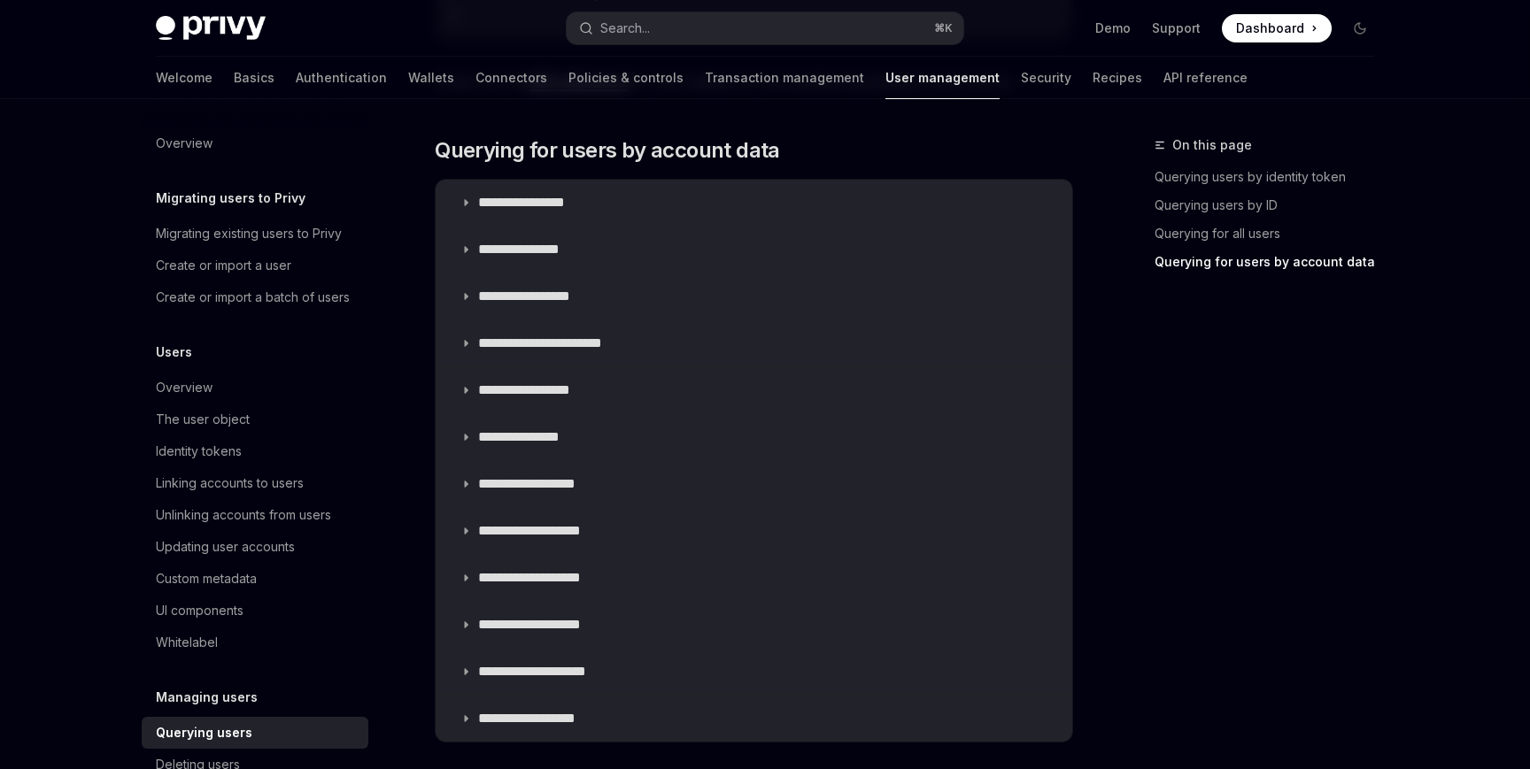
scroll to position [1156, 0]
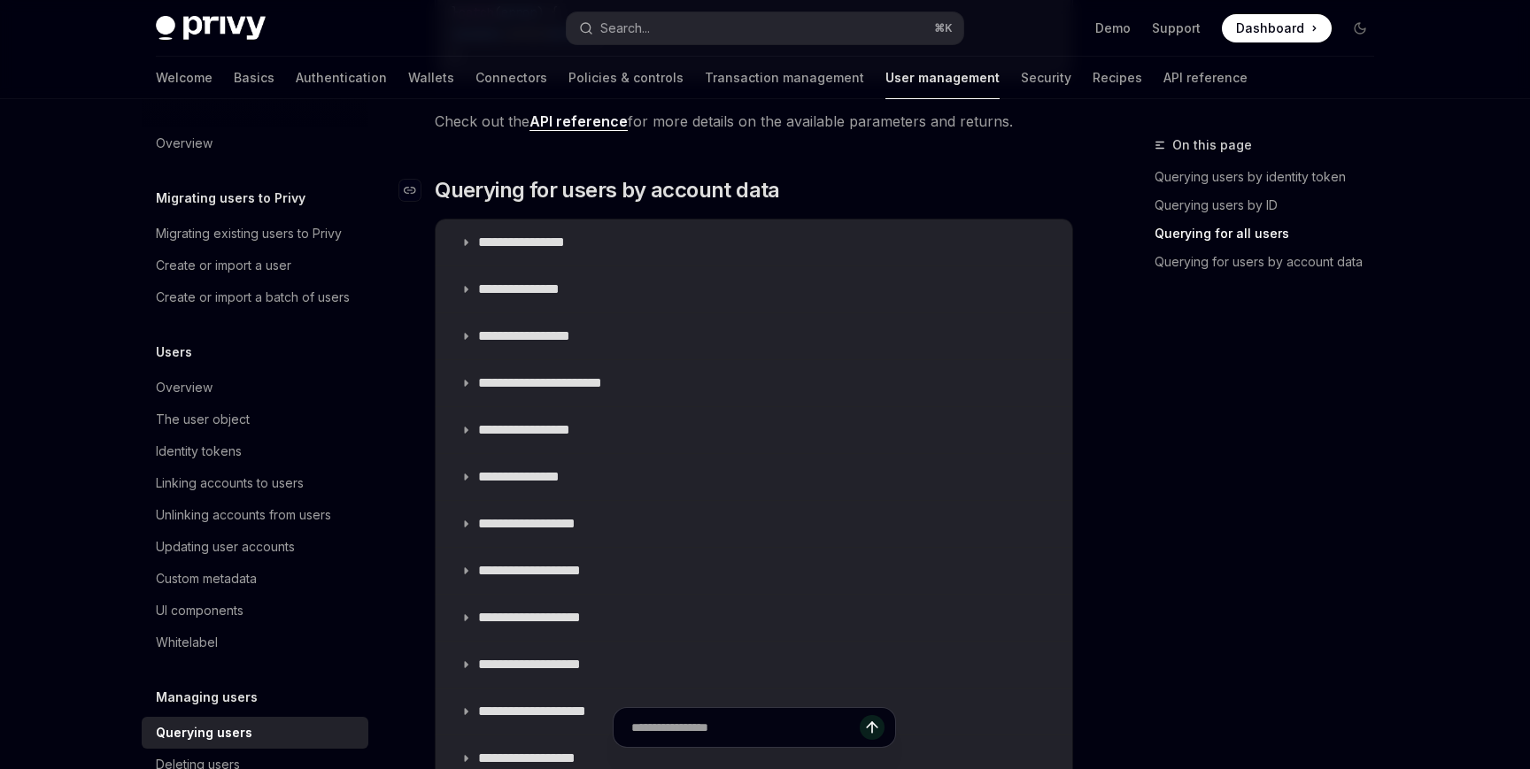
click at [946, 177] on h2 "​ Querying for users by account data" at bounding box center [754, 190] width 638 height 28
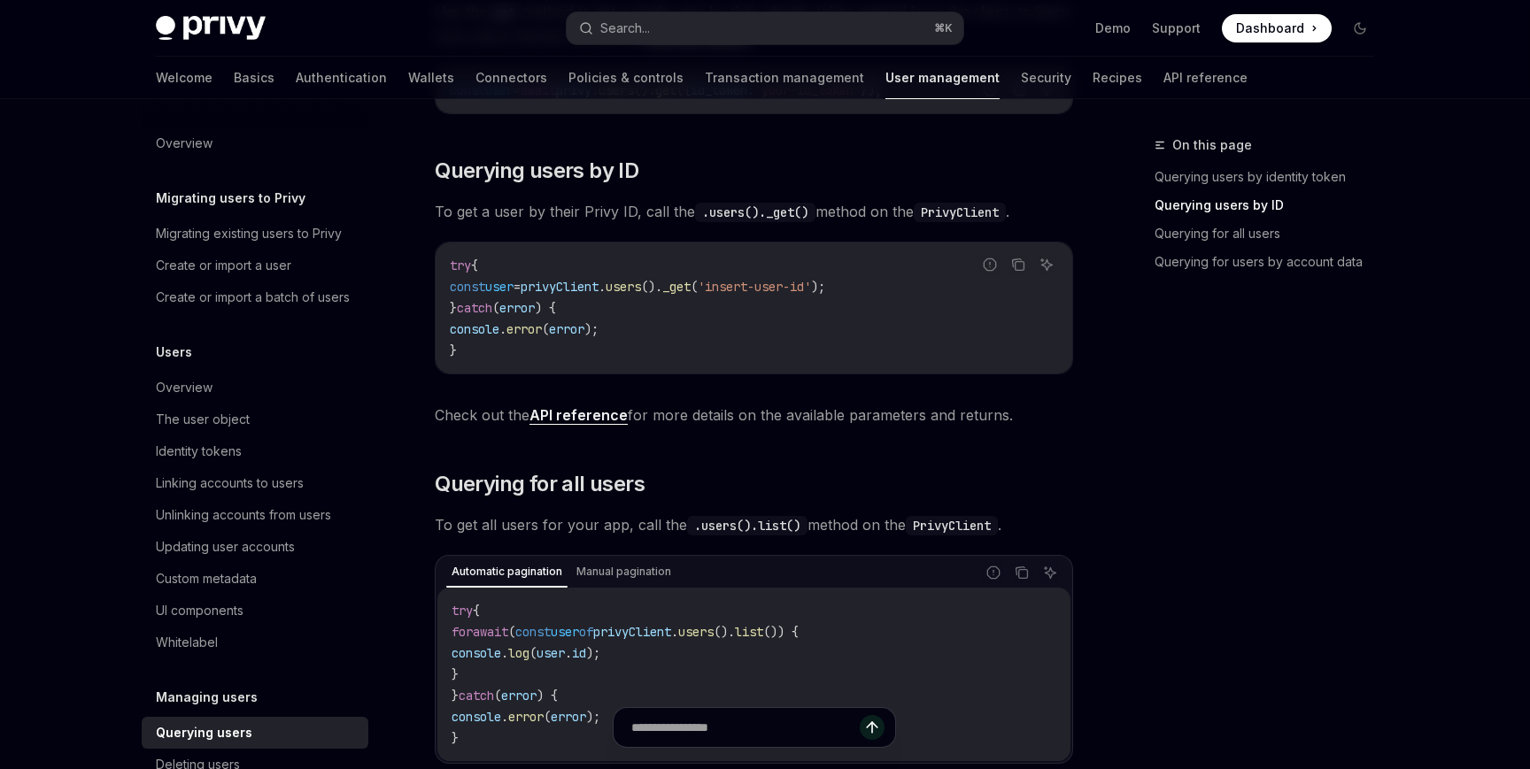
scroll to position [0, 0]
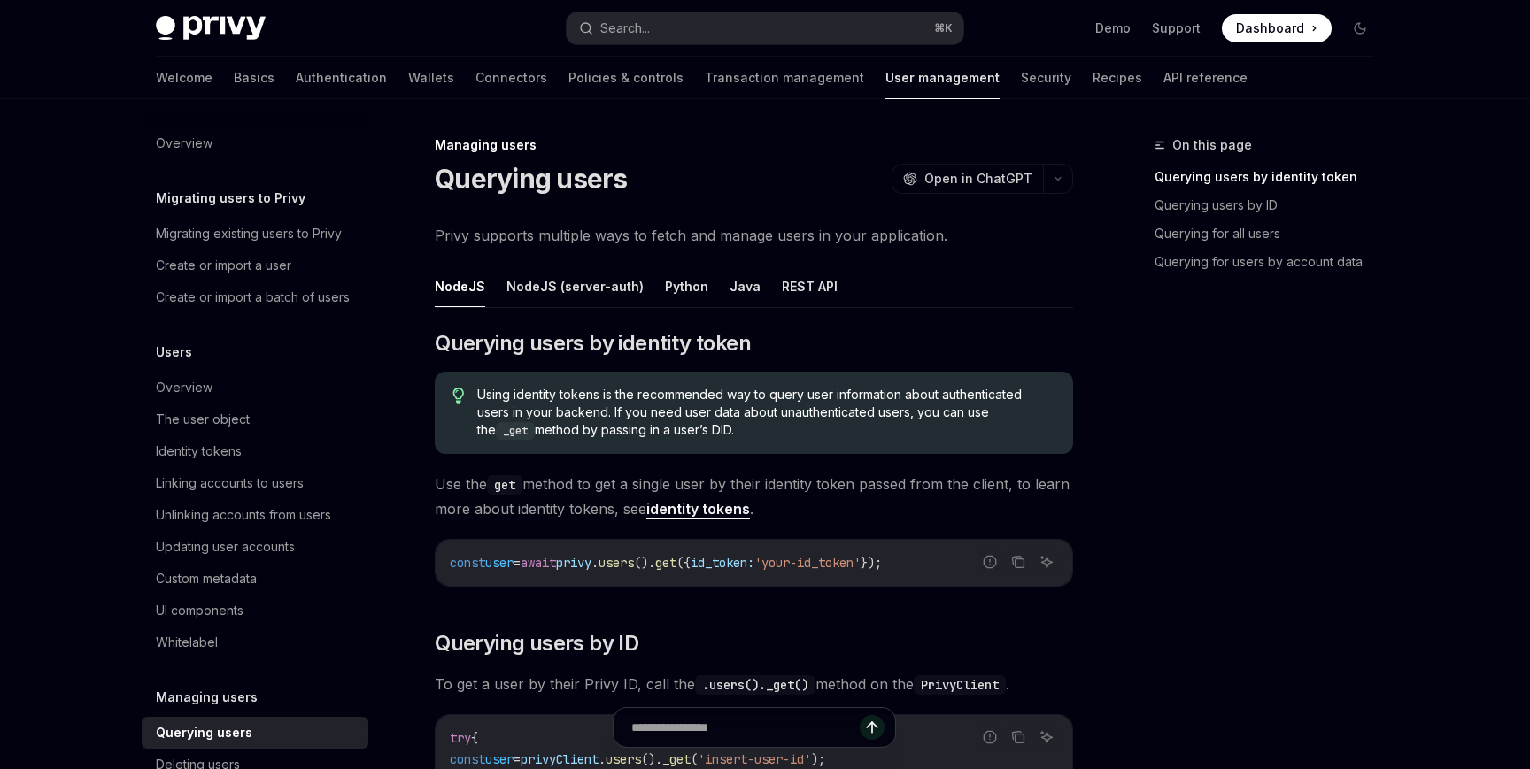
click at [624, 374] on div "Using identity tokens is the recommended way to query user information about au…" at bounding box center [754, 413] width 638 height 82
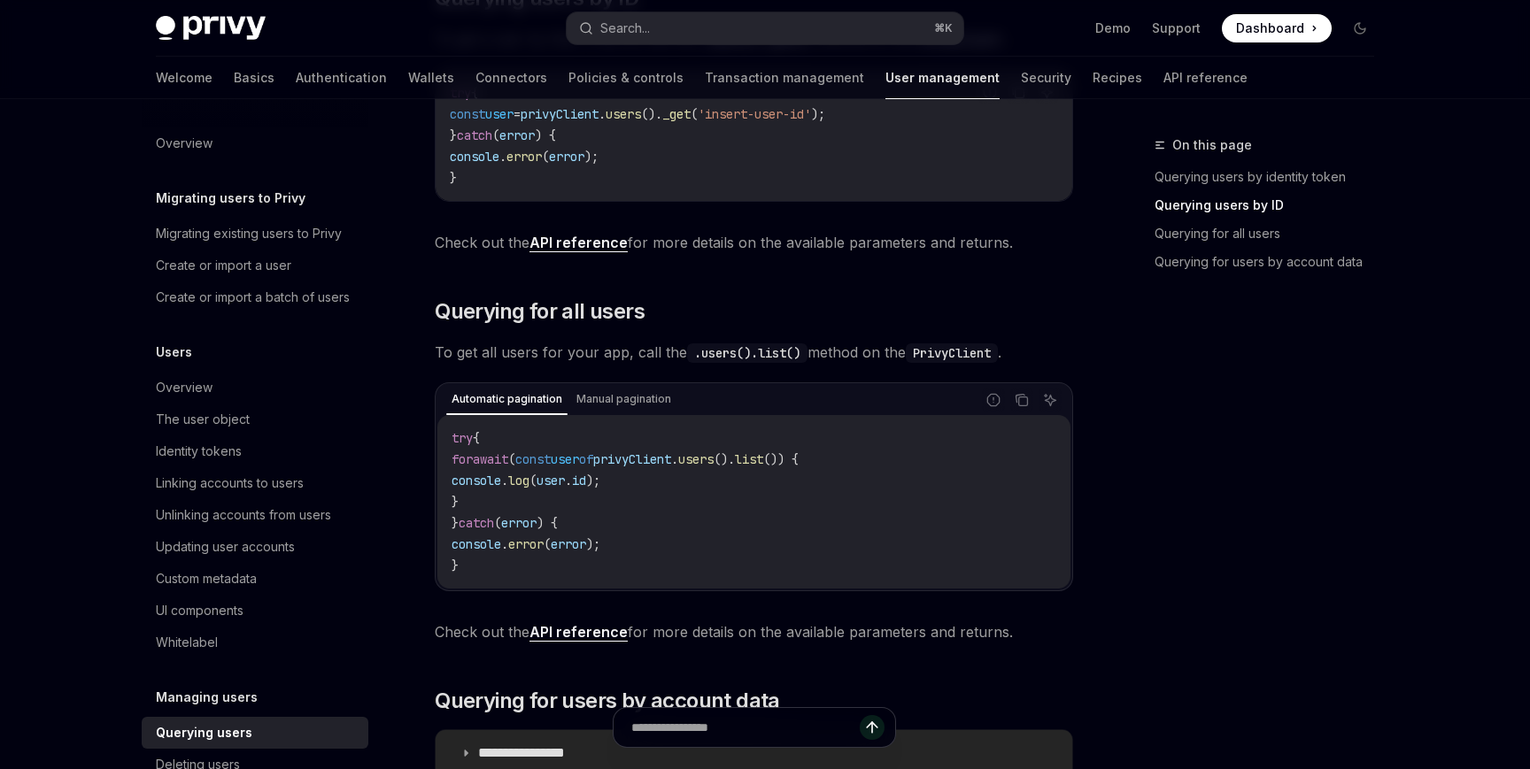
scroll to position [580, 0]
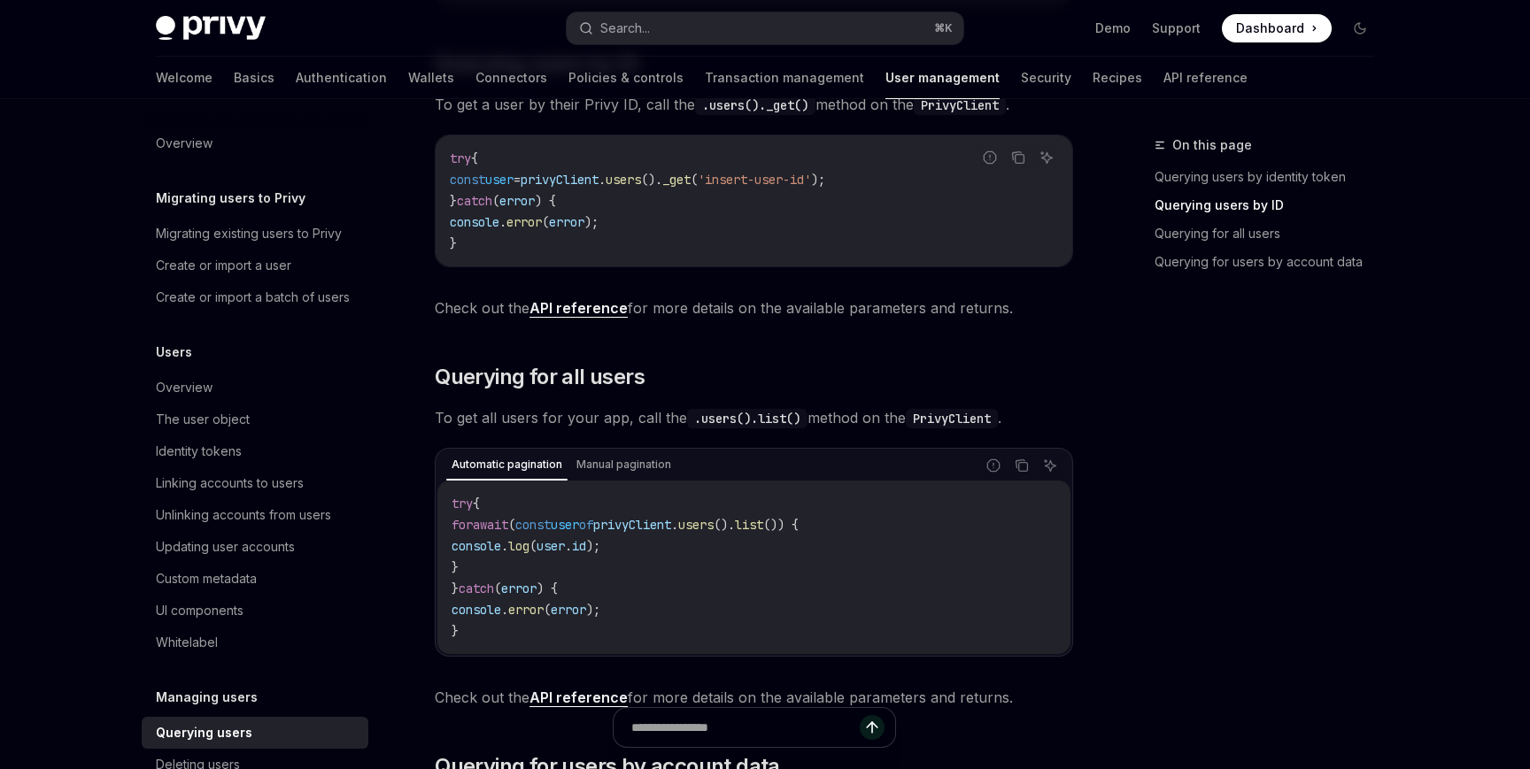
click at [590, 313] on link "API reference" at bounding box center [578, 308] width 98 height 19
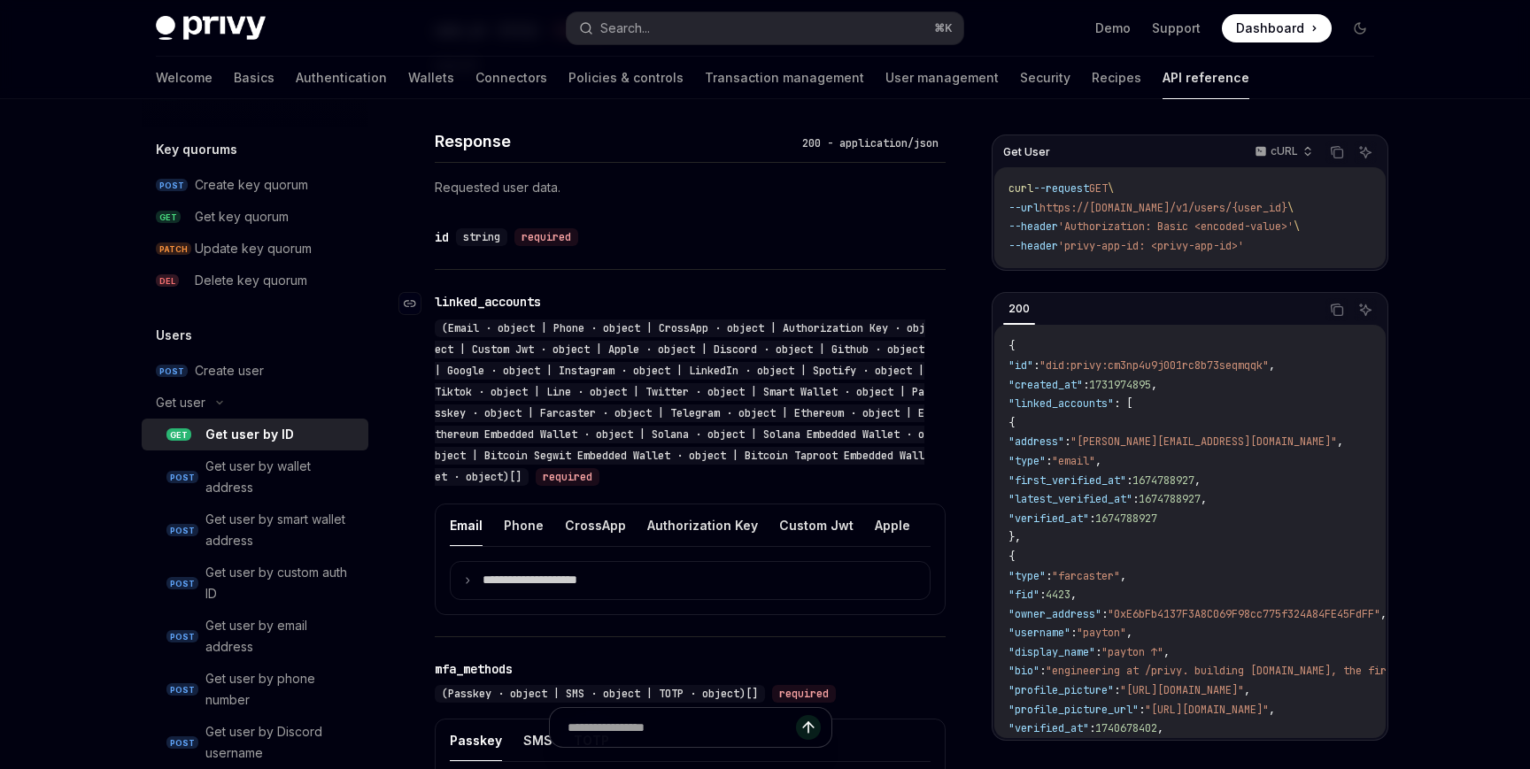
scroll to position [737, 0]
type textarea "*"
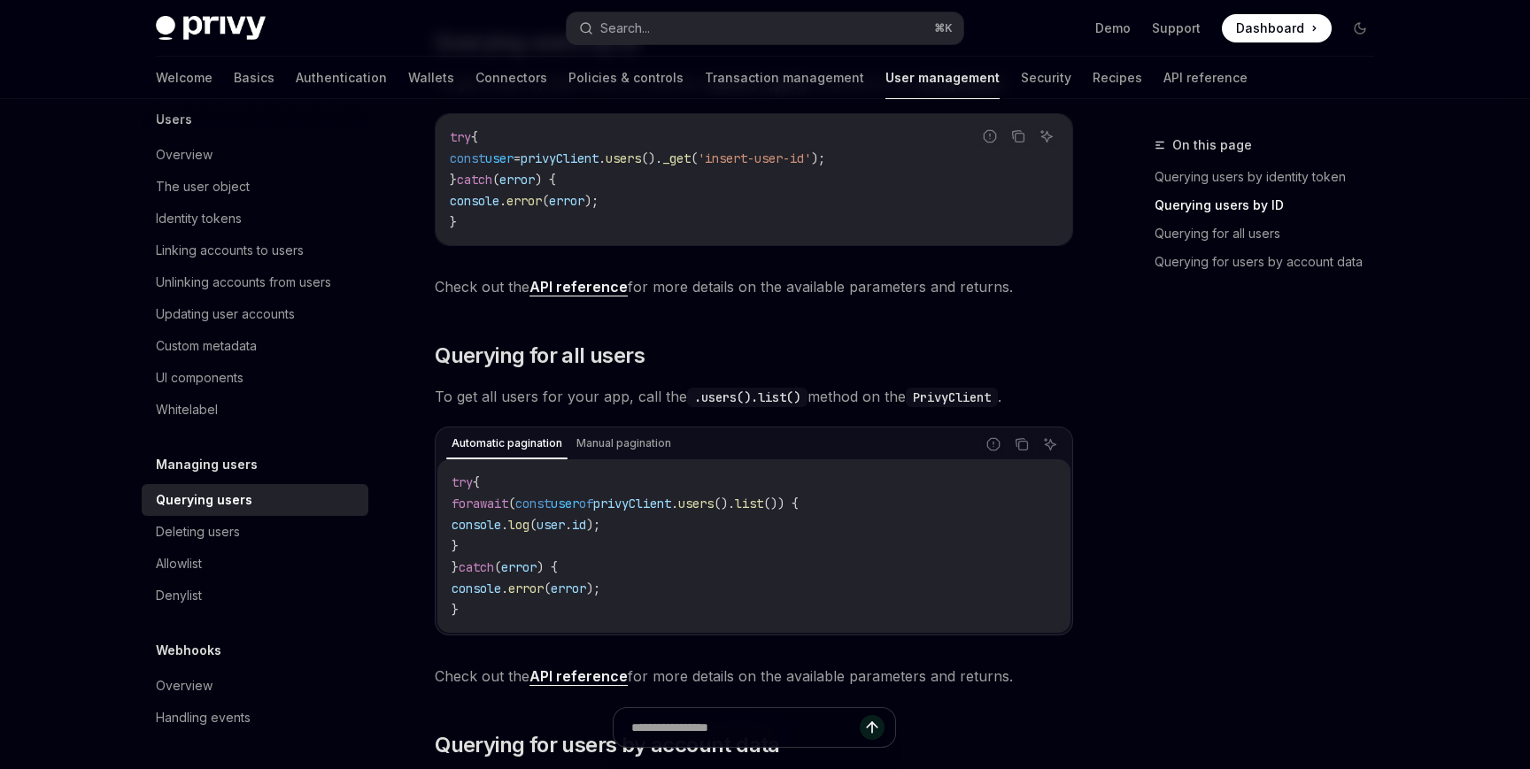
scroll to position [580, 0]
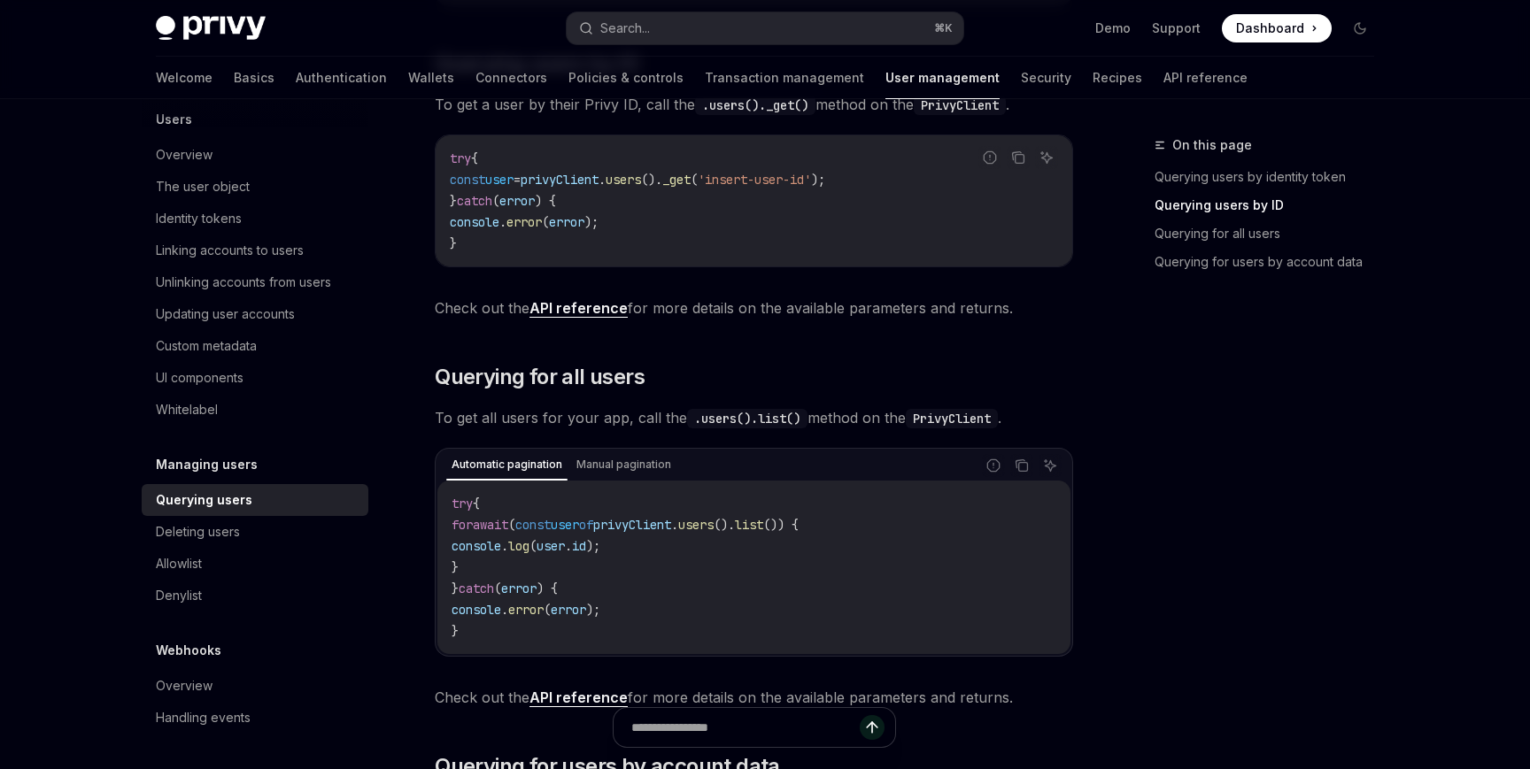
click at [612, 309] on link "API reference" at bounding box center [578, 308] width 98 height 19
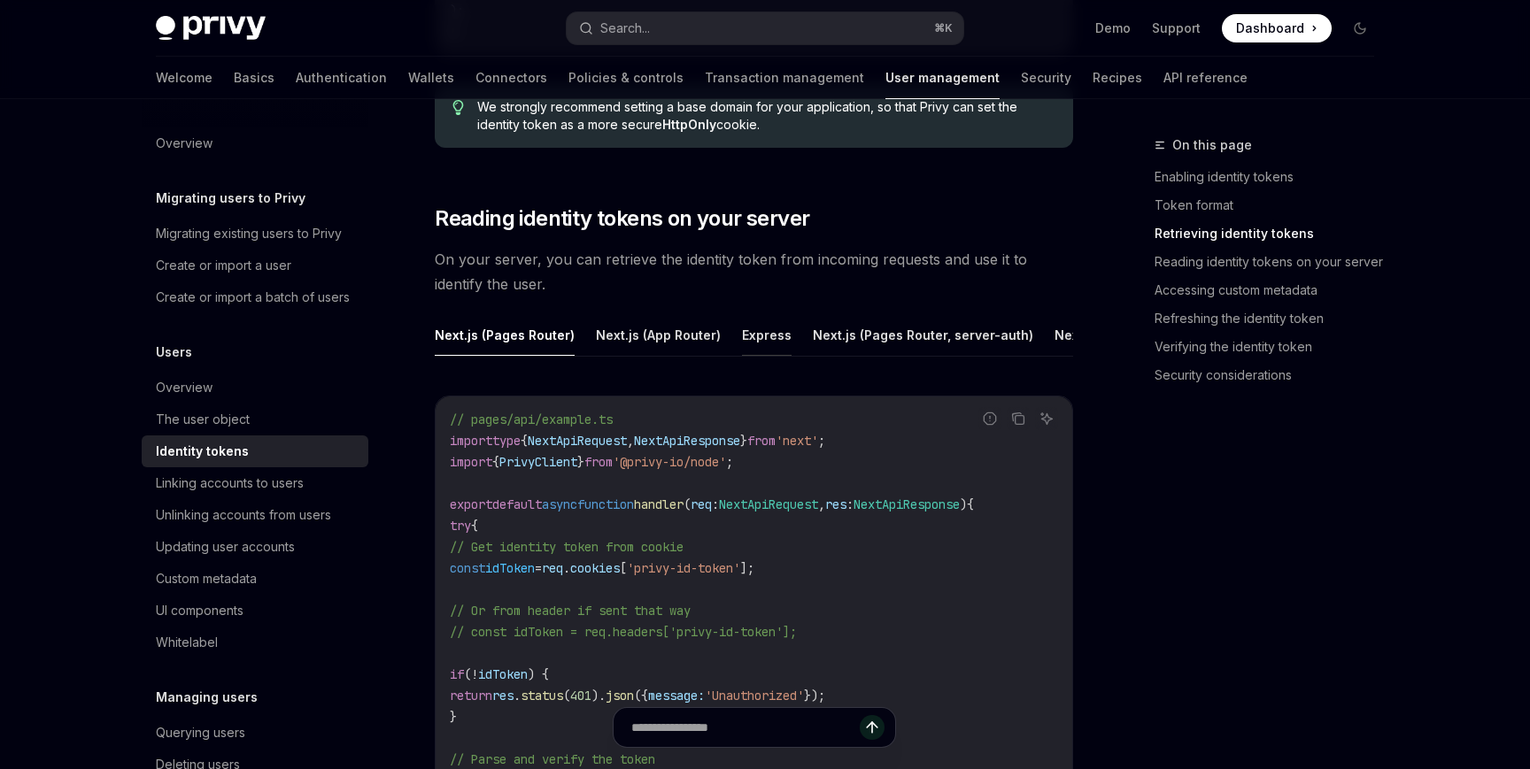
click at [745, 339] on button "Express" at bounding box center [767, 335] width 50 height 42
type textarea "*"
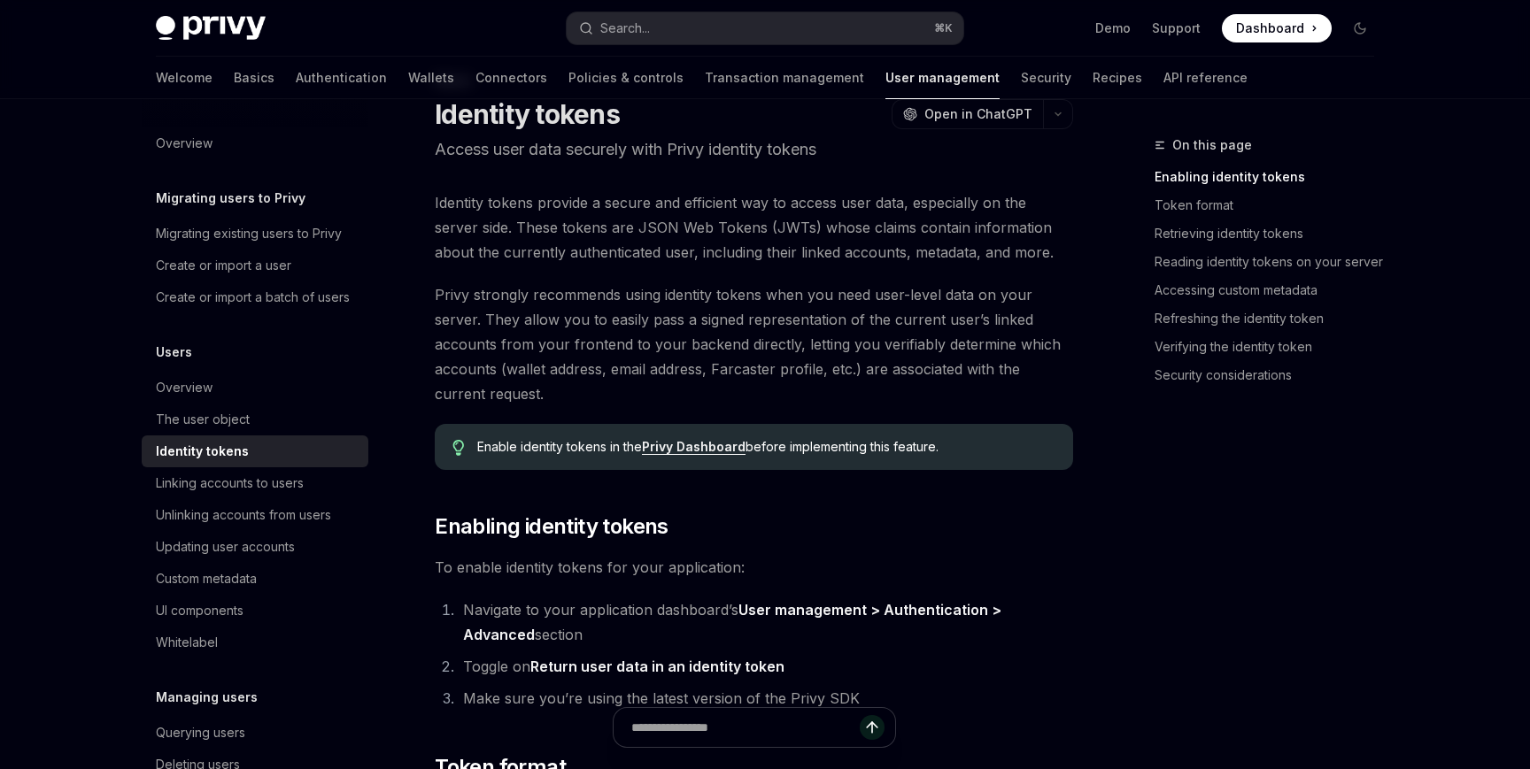
scroll to position [82, 0]
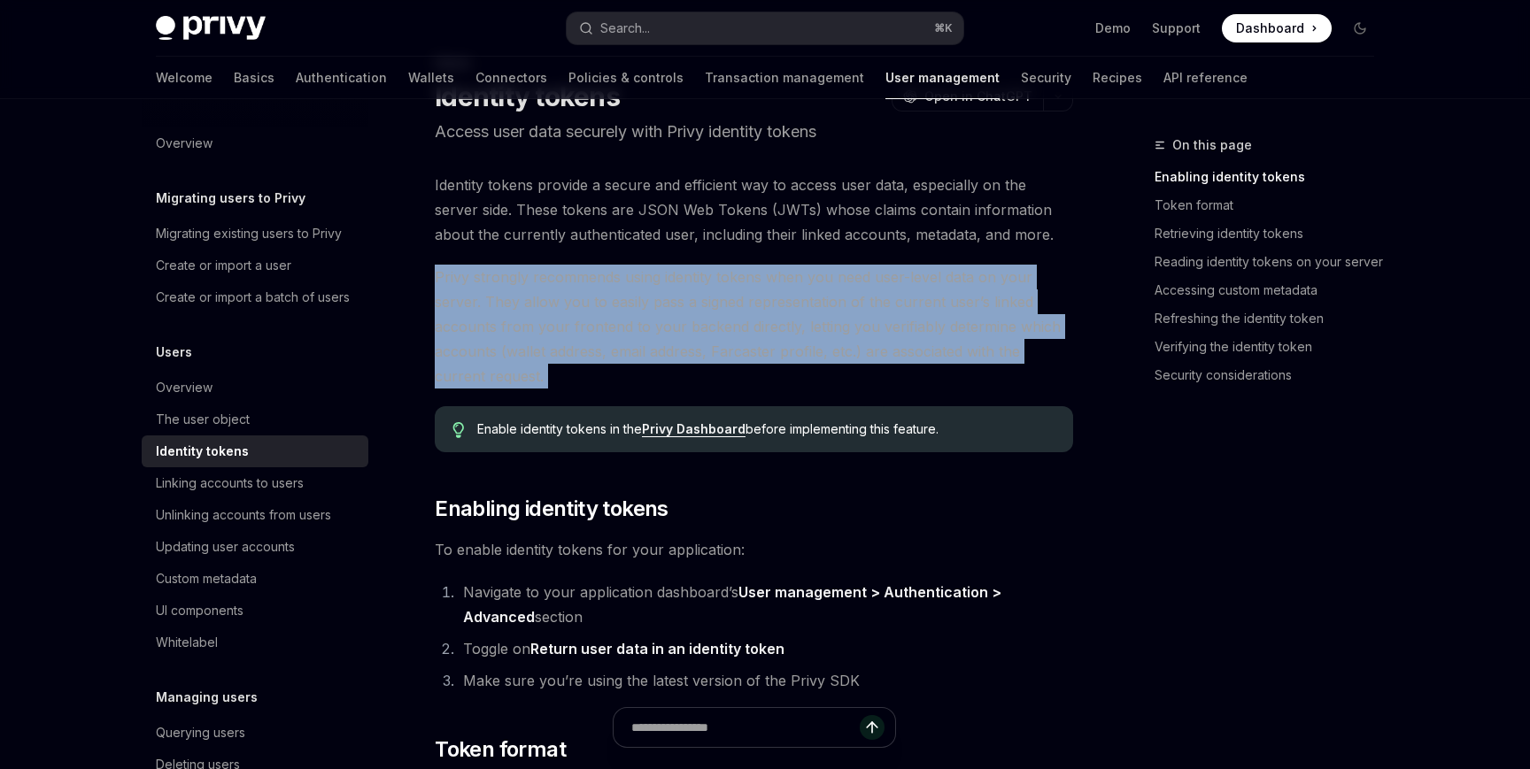
click at [845, 313] on span "Privy strongly recommends using identity tokens when you need user-level data o…" at bounding box center [754, 327] width 638 height 124
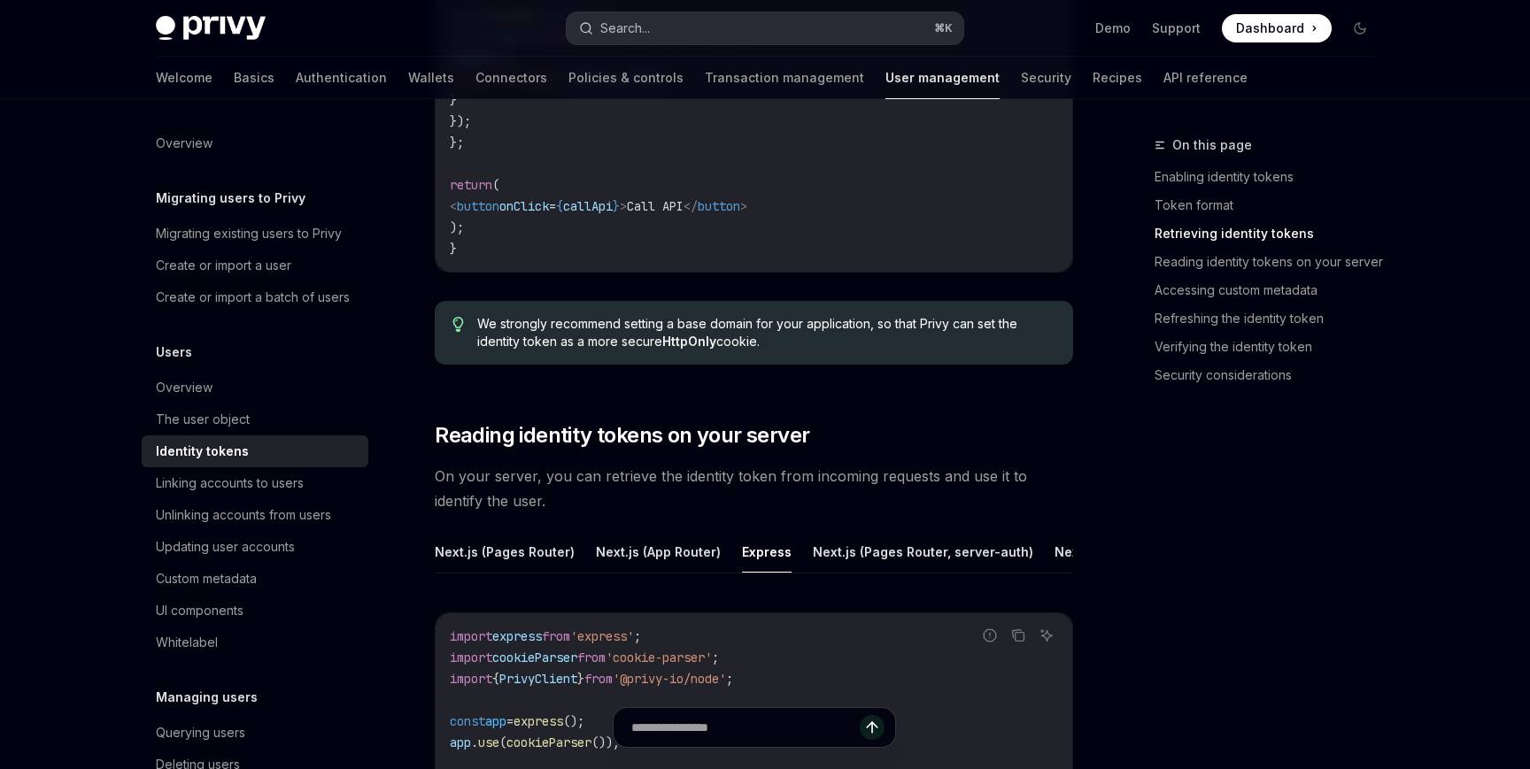
scroll to position [2045, 0]
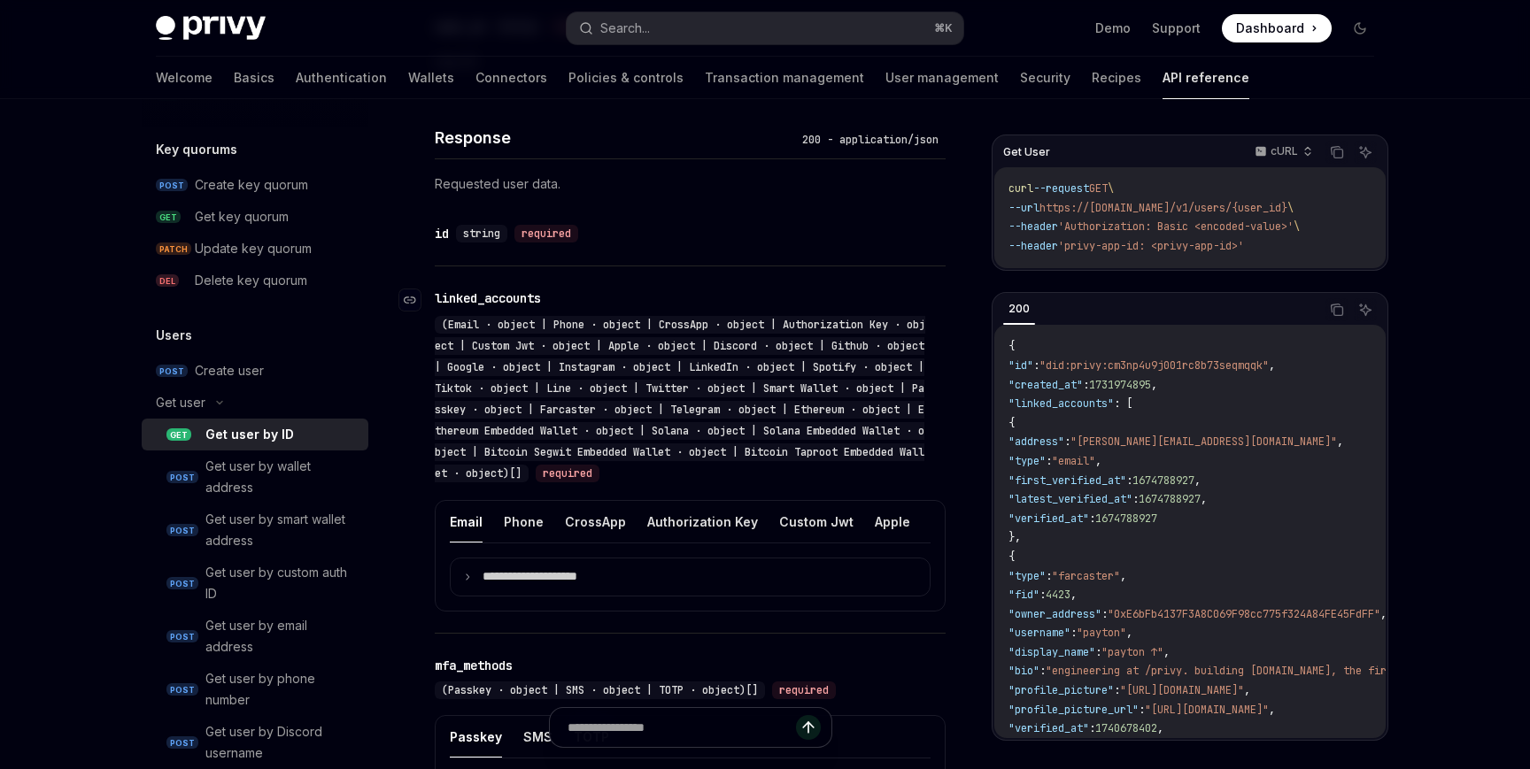
scroll to position [791, 0]
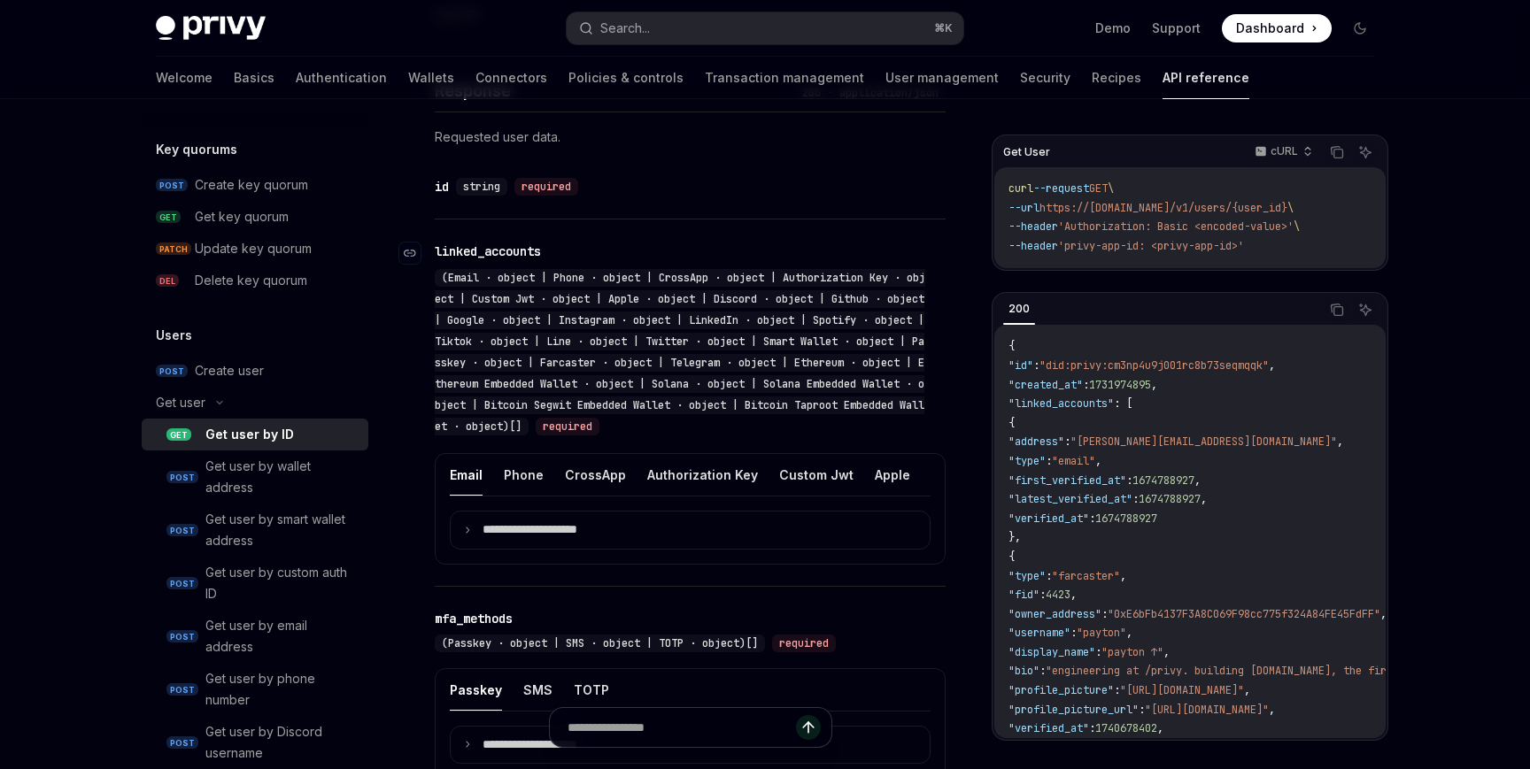
click at [610, 364] on span "(Email · object | Phone · object | CrossApp · object | Authorization Key · obje…" at bounding box center [680, 352] width 490 height 163
click at [611, 377] on span "(Email · object | Phone · object | CrossApp · object | Authorization Key · obje…" at bounding box center [680, 352] width 490 height 163
click at [641, 390] on span "(Email · object | Phone · object | CrossApp · object | Authorization Key · obje…" at bounding box center [680, 352] width 490 height 163
